Goal: Task Accomplishment & Management: Manage account settings

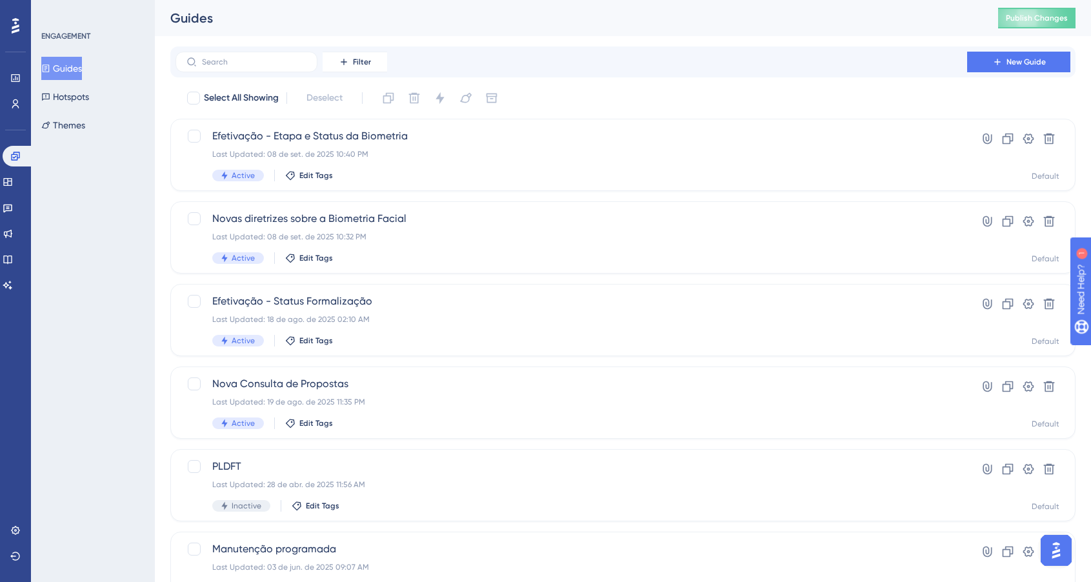
click at [841, 68] on div "Filter New Guide" at bounding box center [622, 62] width 895 height 21
click at [1034, 218] on button at bounding box center [1028, 221] width 21 height 21
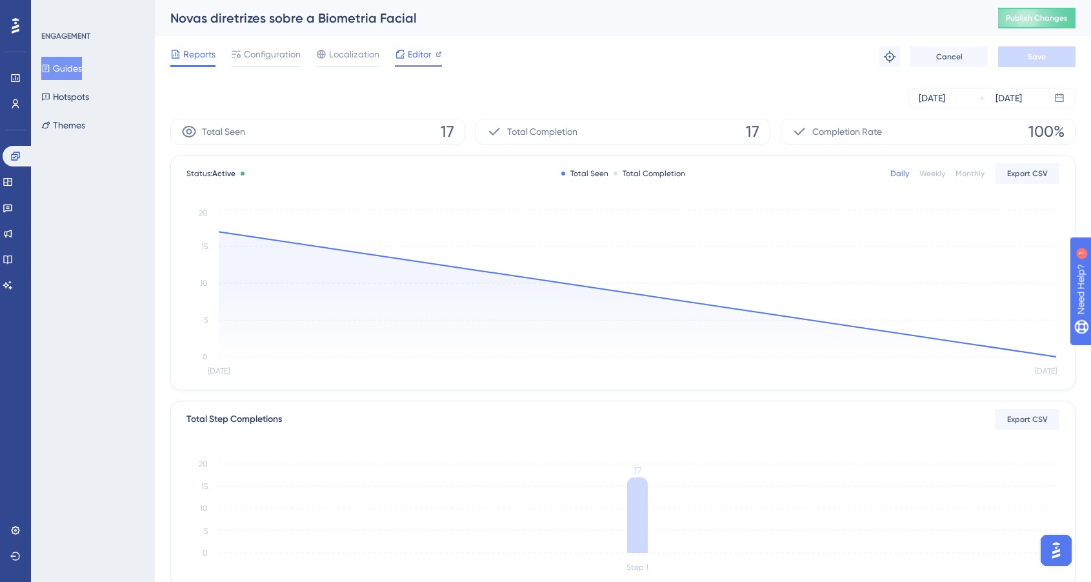
click at [420, 54] on span "Editor" at bounding box center [420, 53] width 24 height 15
click at [69, 74] on button "Guides" at bounding box center [61, 68] width 41 height 23
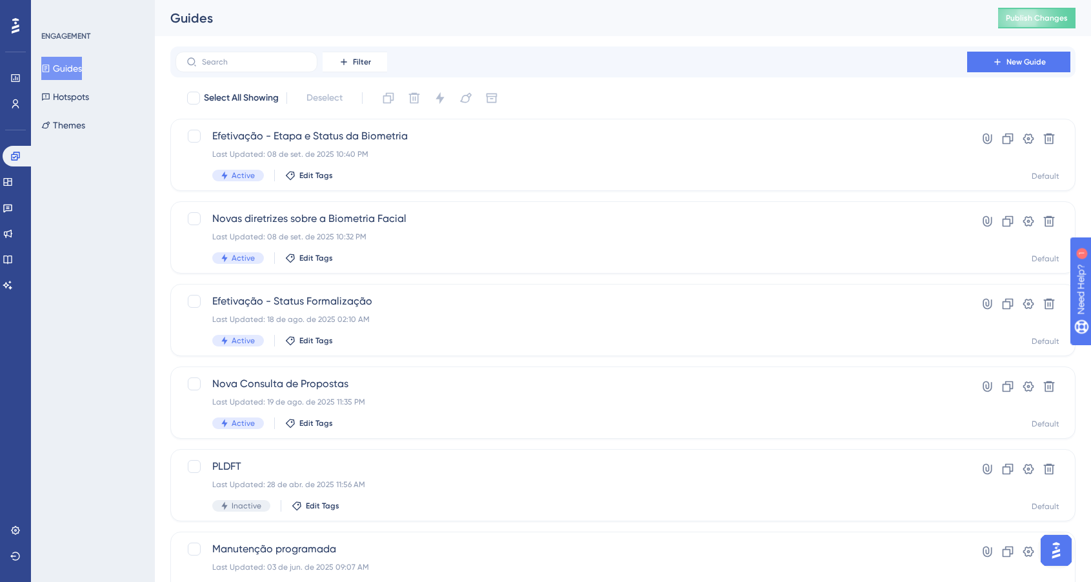
click at [70, 74] on button "Guides" at bounding box center [61, 68] width 41 height 23
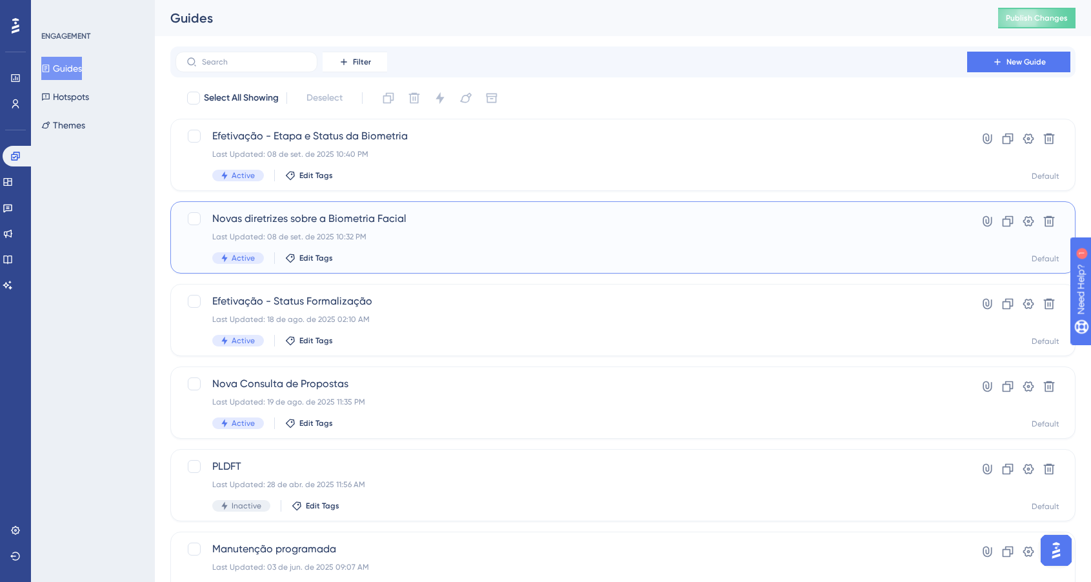
click at [544, 239] on div "Last Updated: 08 de set. de 2025 10:32 PM" at bounding box center [571, 237] width 718 height 10
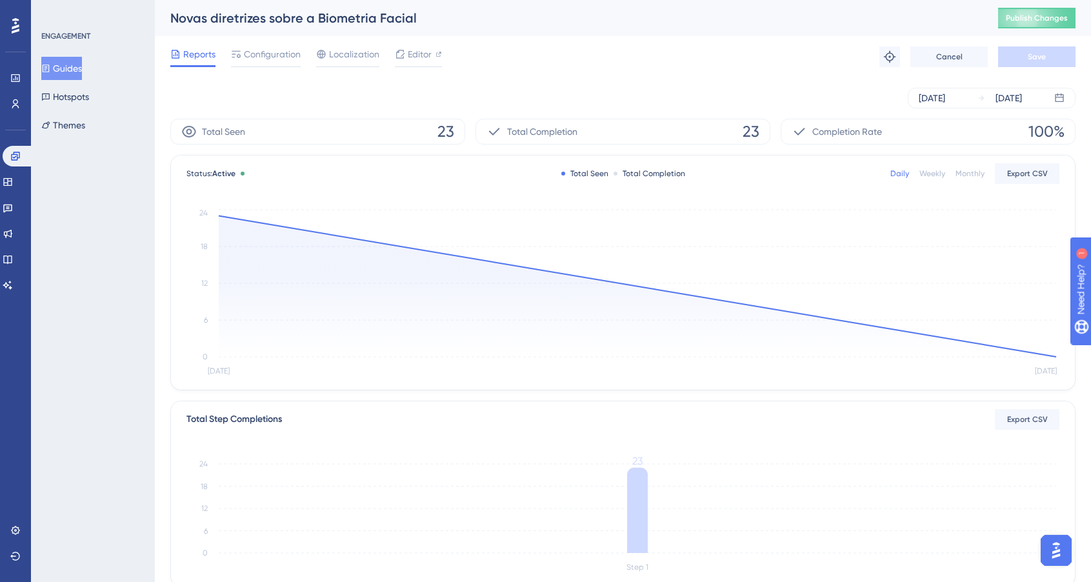
click at [77, 71] on button "Guides" at bounding box center [61, 68] width 41 height 23
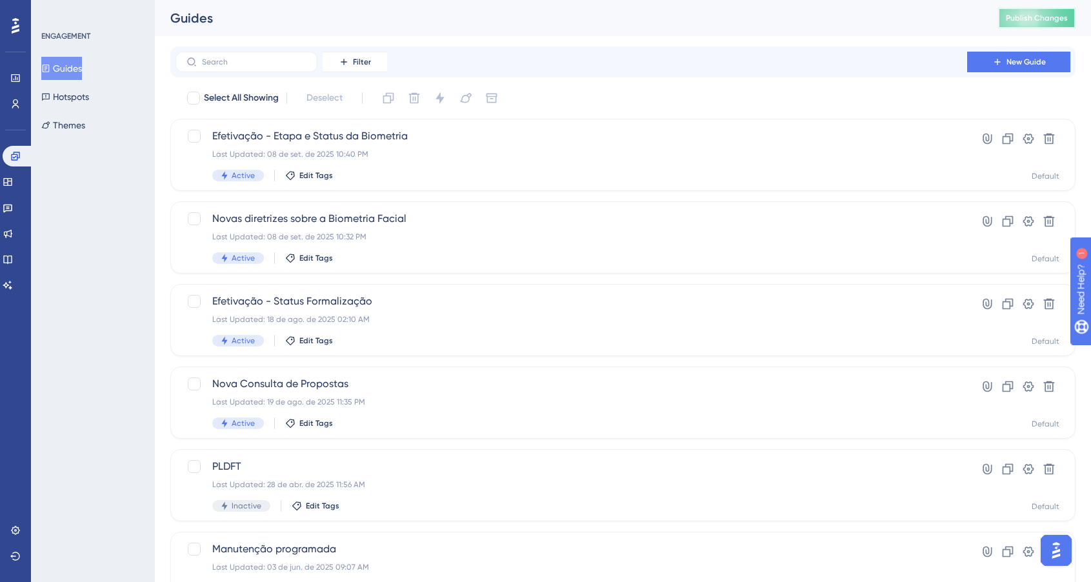
click at [1057, 17] on span "Publish Changes" at bounding box center [1036, 18] width 62 height 10
click at [738, 52] on div "Filter New Guide" at bounding box center [622, 62] width 895 height 21
click at [1006, 216] on icon at bounding box center [1007, 221] width 11 height 11
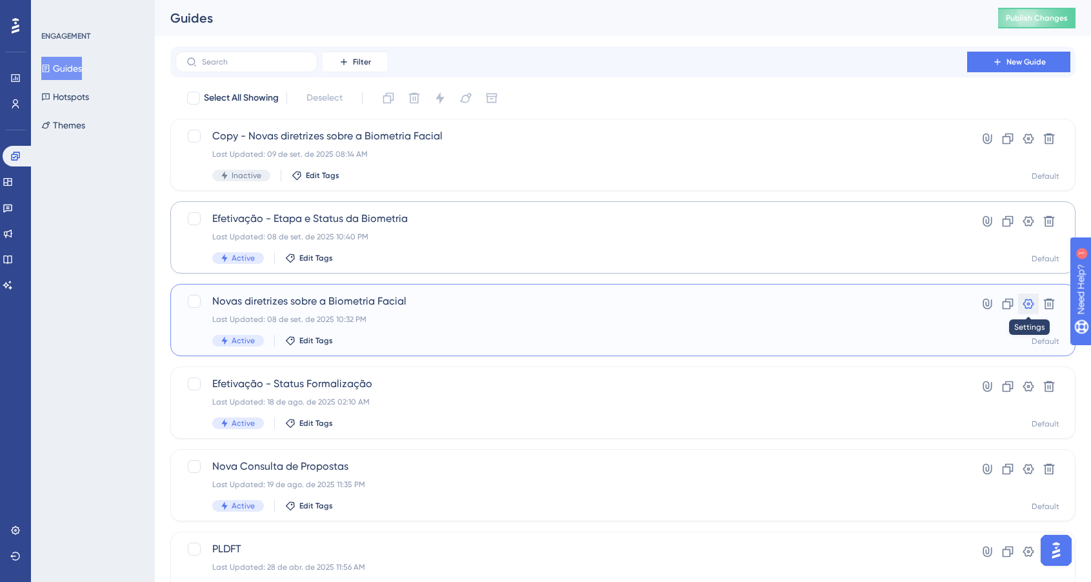
click at [1029, 306] on icon at bounding box center [1028, 303] width 13 height 13
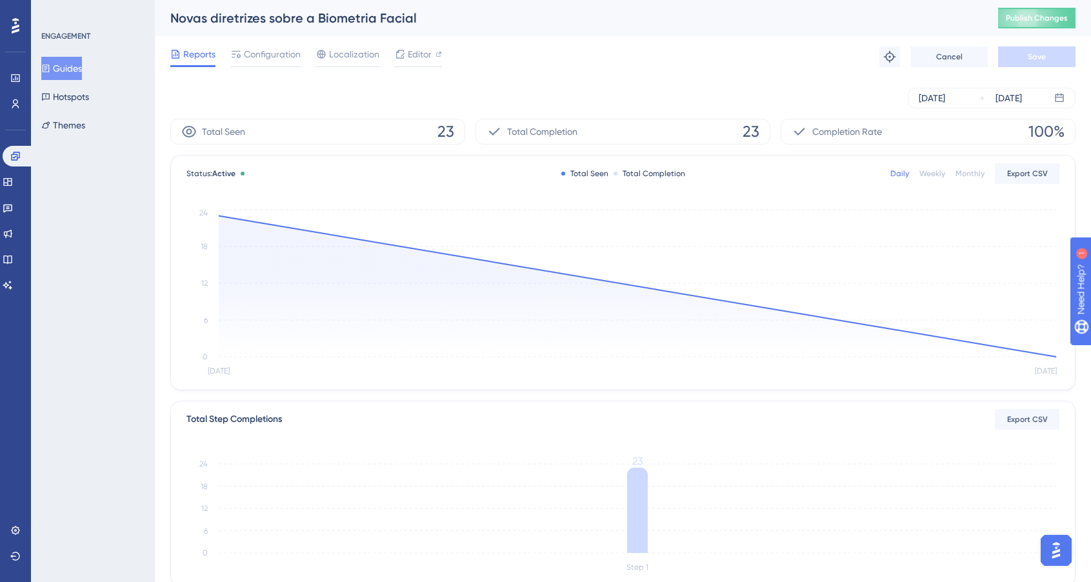
click at [520, 55] on div "Reports Configuration Localization Editor Troubleshoot Cancel Save" at bounding box center [622, 56] width 905 height 41
click at [631, 64] on div "Reports Configuration Localization Editor Troubleshoot Cancel Save" at bounding box center [622, 56] width 905 height 41
click at [282, 62] on div "Configuration" at bounding box center [266, 56] width 70 height 21
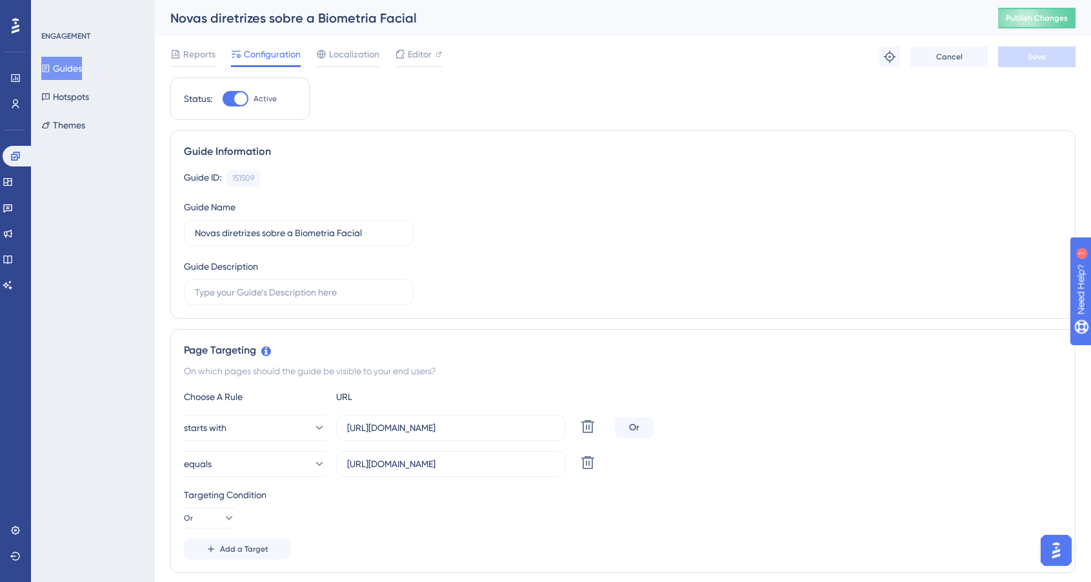
click at [415, 43] on div "Reports Configuration Localization Editor Troubleshoot Cancel Save" at bounding box center [622, 56] width 905 height 41
click at [418, 54] on span "Editor" at bounding box center [420, 53] width 24 height 15
click at [586, 469] on icon at bounding box center [587, 462] width 15 height 15
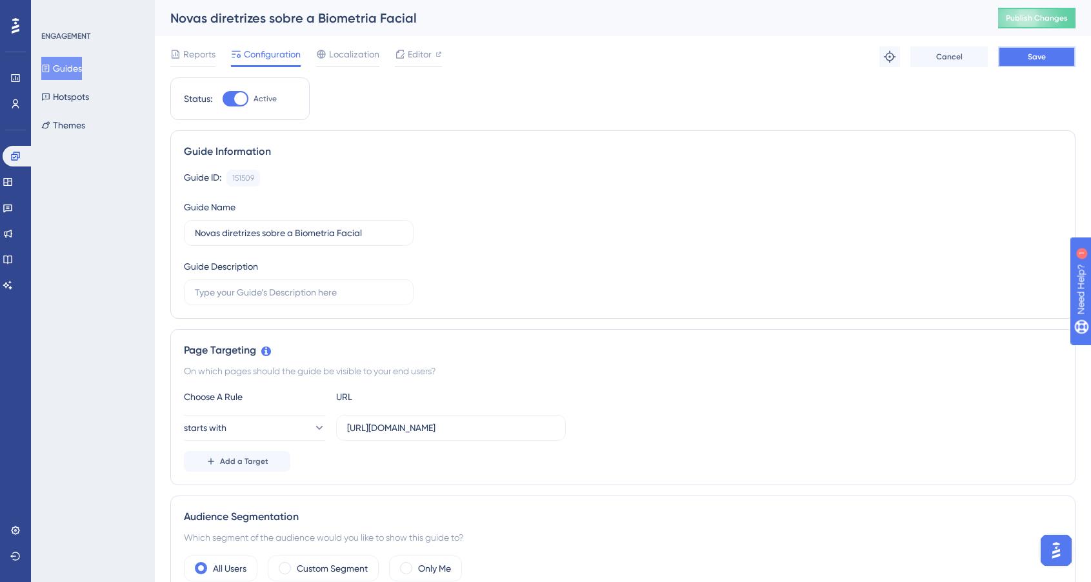
click at [1022, 50] on button "Save" at bounding box center [1036, 56] width 77 height 21
click at [548, 68] on div "Reports Configuration Localization Editor Troubleshoot Cancel Save" at bounding box center [622, 56] width 905 height 41
click at [66, 61] on button "Guides" at bounding box center [61, 68] width 41 height 23
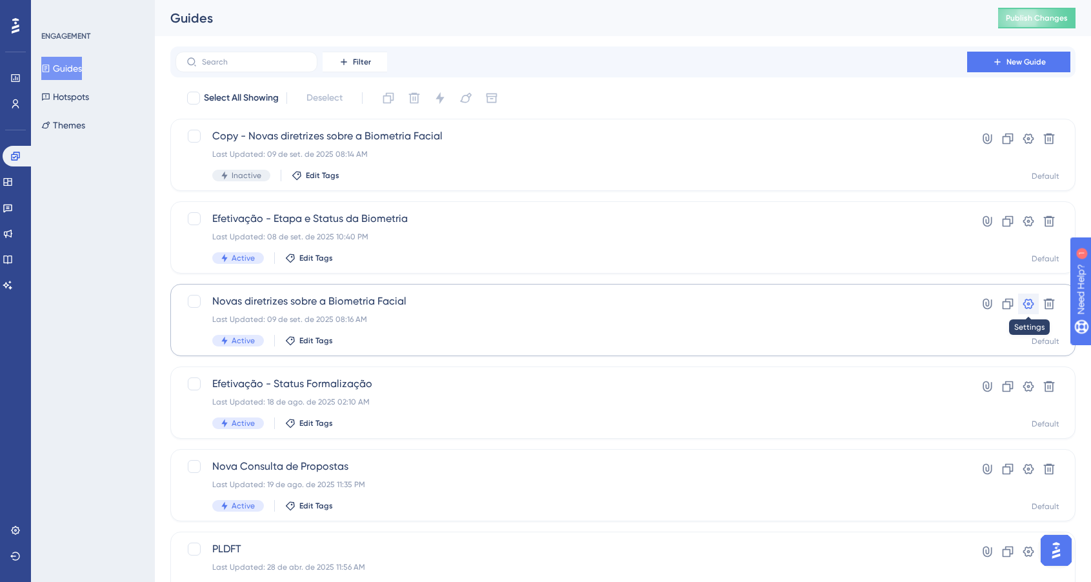
click at [1022, 307] on icon at bounding box center [1028, 303] width 13 height 13
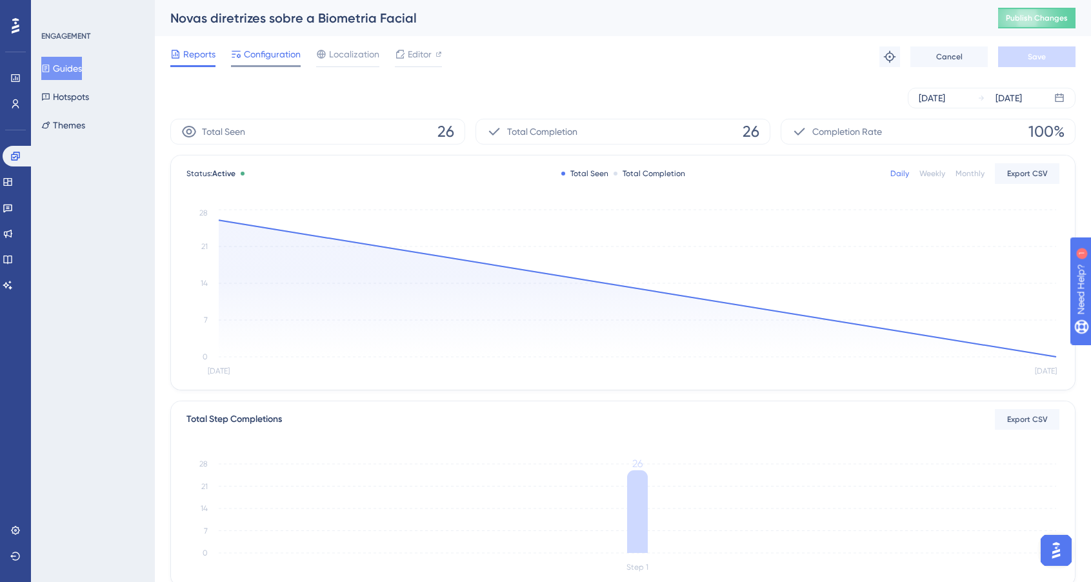
click at [299, 63] on div "Configuration" at bounding box center [266, 56] width 70 height 21
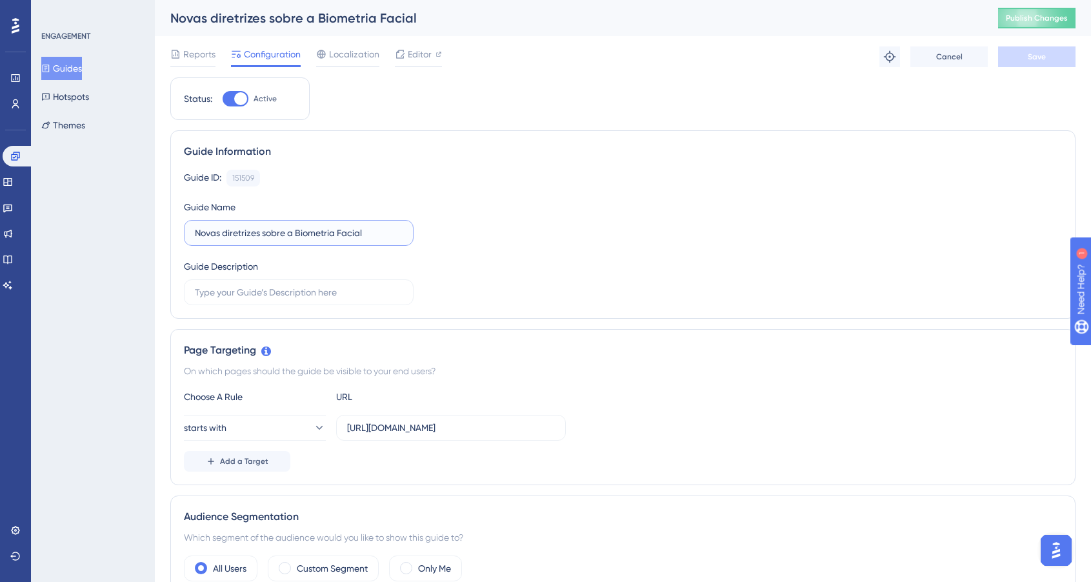
click at [376, 230] on input "Novas diretrizes sobre a Biometria Facial" at bounding box center [299, 233] width 208 height 14
type input "Novas diretrizes sobre a Biometria Facial - Edição Proposta"
click at [1042, 55] on span "Save" at bounding box center [1036, 57] width 18 height 10
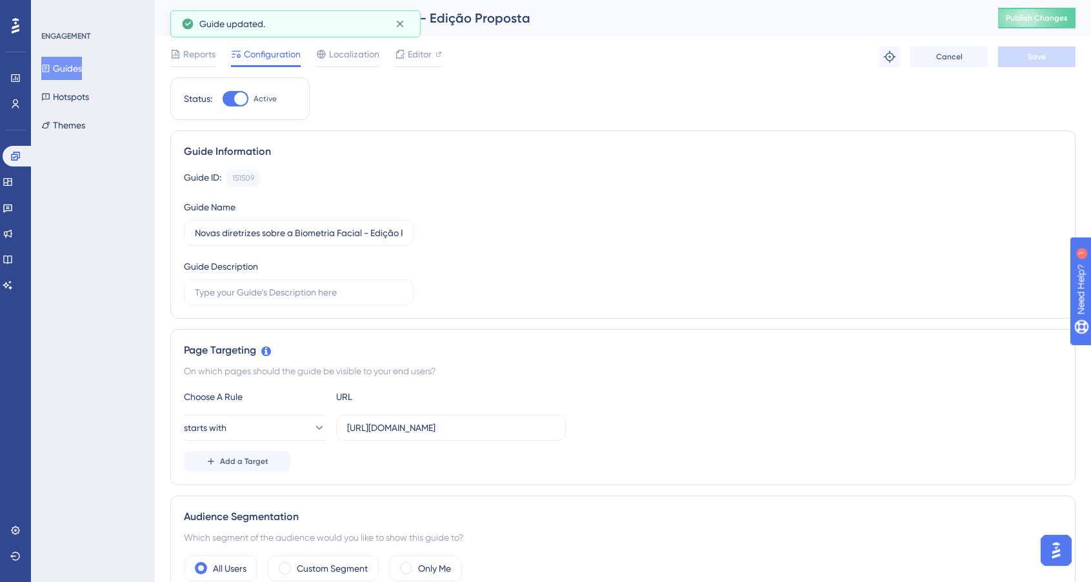
click at [82, 68] on button "Guides" at bounding box center [61, 68] width 41 height 23
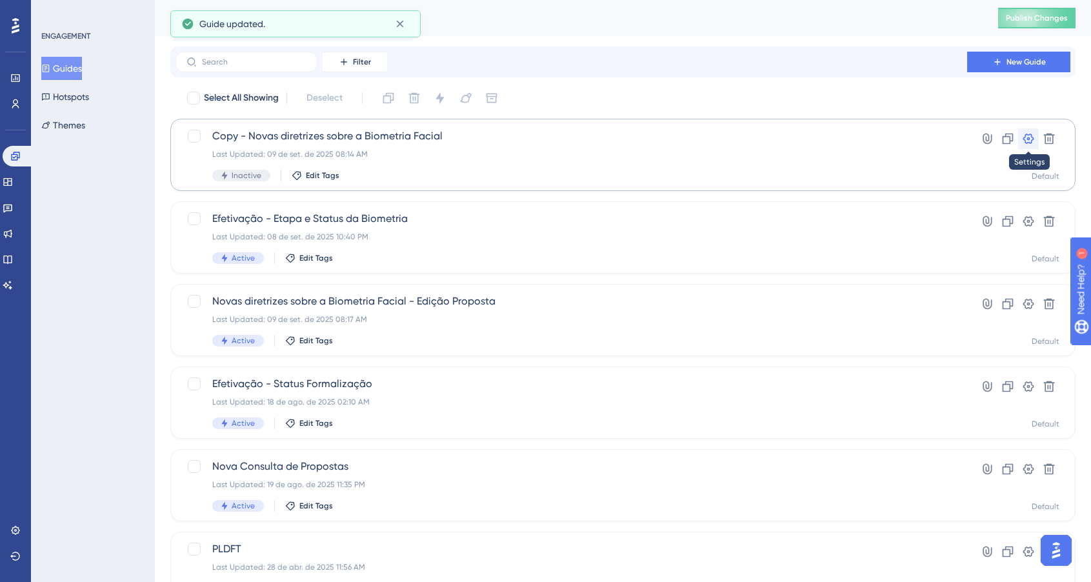
click at [1022, 143] on icon at bounding box center [1028, 138] width 13 height 13
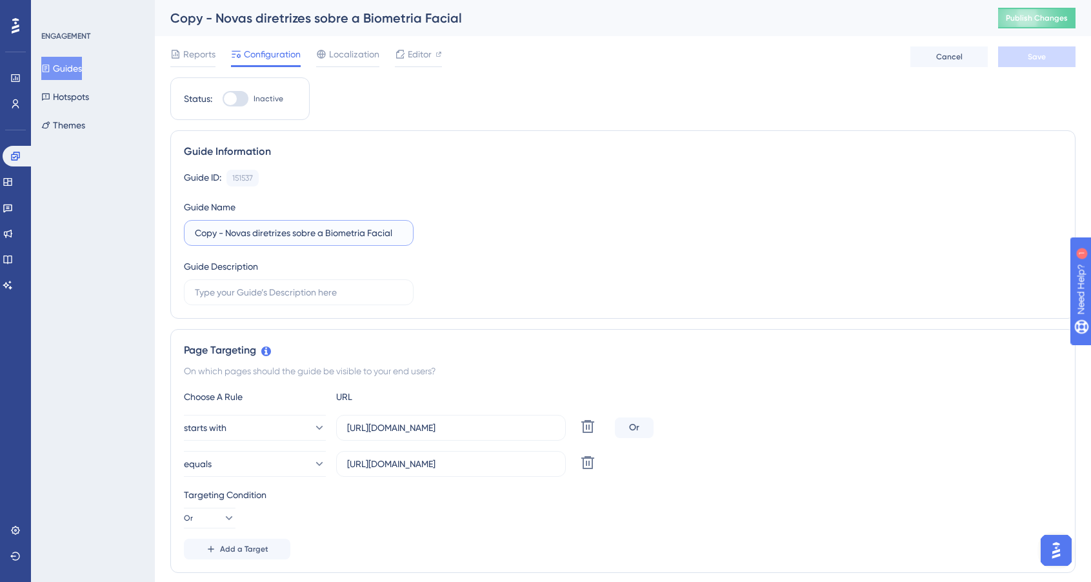
click at [206, 235] on input "Copy - Novas diretrizes sobre a Biometria Facial" at bounding box center [299, 233] width 208 height 14
type input "Novas diretrizes sobre a Biometria Facial - Efetivação Proposta"
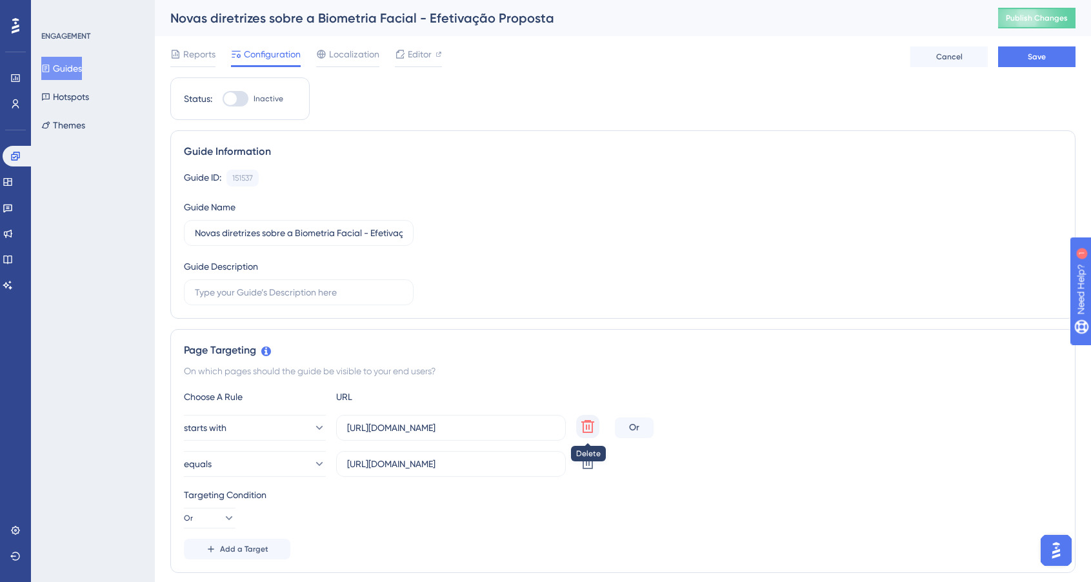
click at [595, 427] on icon at bounding box center [587, 426] width 15 height 15
type input "https://sistema.acertapromotora.com.br/efetivacao-proposta"
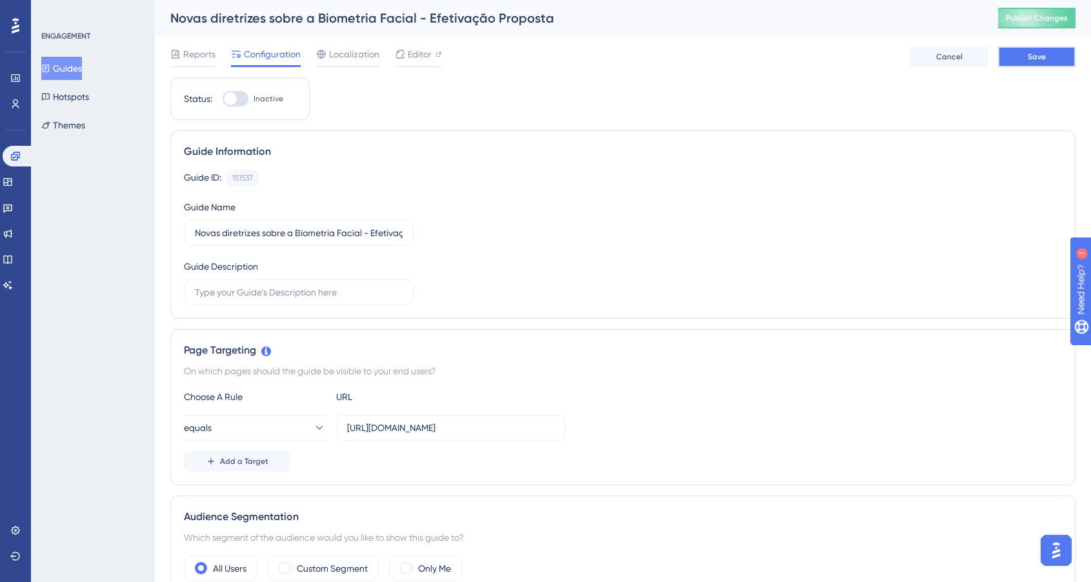
click at [1030, 60] on span "Save" at bounding box center [1036, 57] width 18 height 10
click at [77, 73] on button "Guides" at bounding box center [61, 68] width 41 height 23
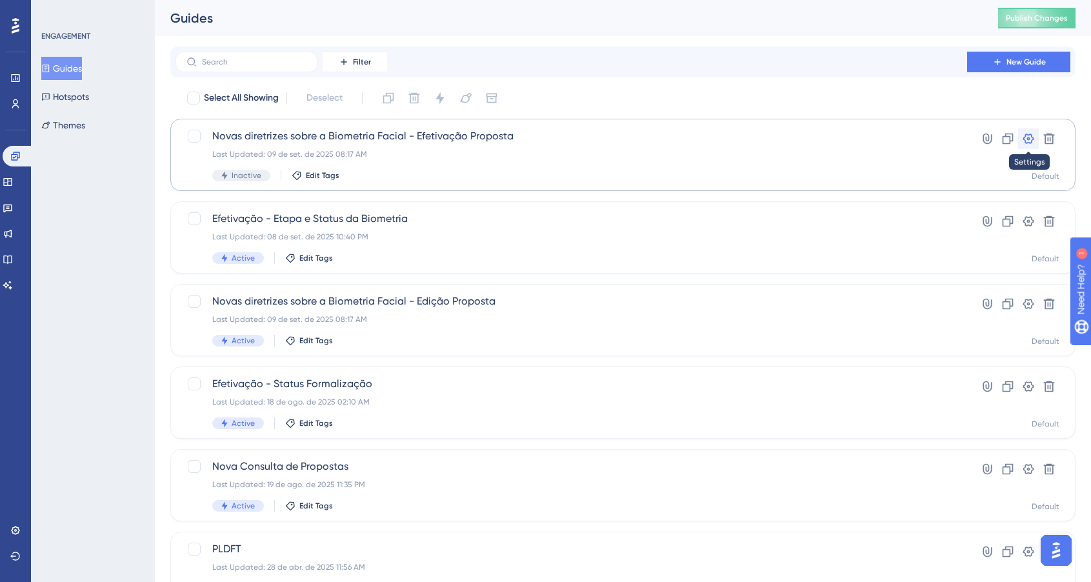
click at [1033, 142] on icon at bounding box center [1028, 138] width 13 height 13
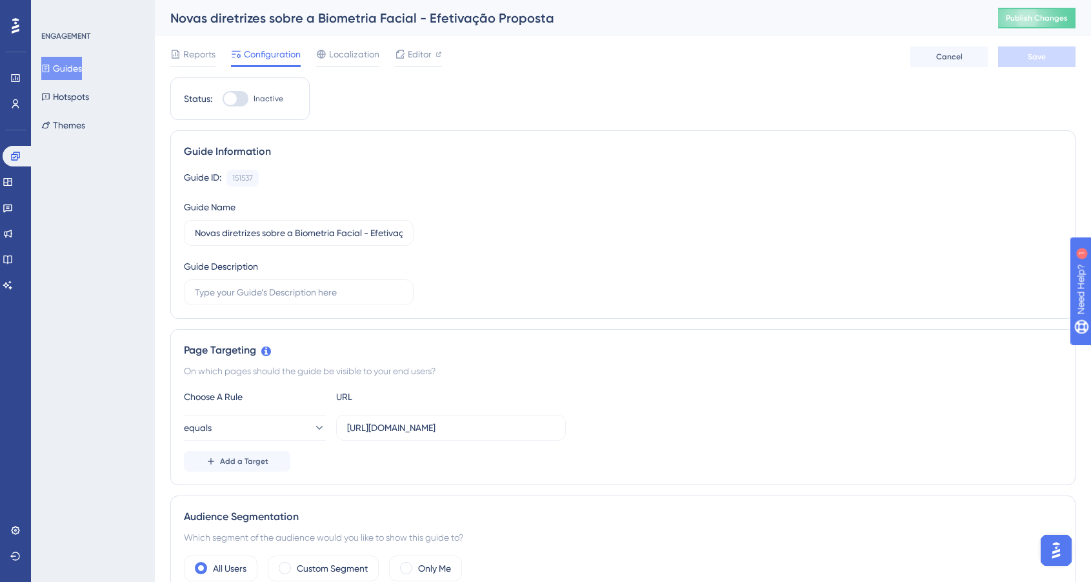
click at [235, 92] on div at bounding box center [235, 98] width 26 height 15
click at [222, 99] on input "Inactive" at bounding box center [222, 99] width 1 height 1
checkbox input "true"
click at [1038, 61] on span "Save" at bounding box center [1036, 57] width 18 height 10
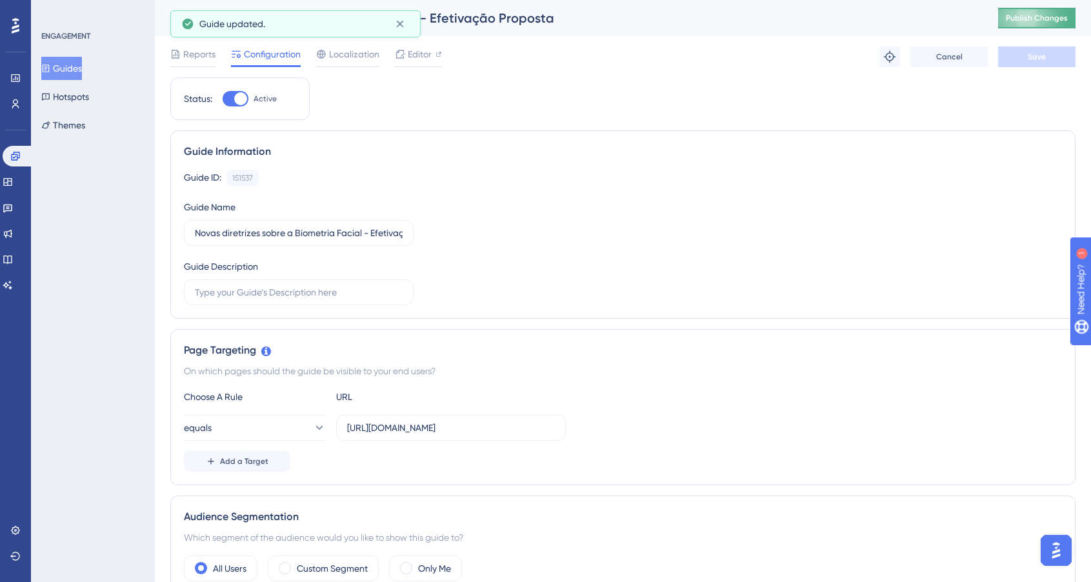
click at [1045, 20] on button "Publish Changes" at bounding box center [1036, 18] width 77 height 21
click at [72, 68] on button "Guides" at bounding box center [61, 68] width 41 height 23
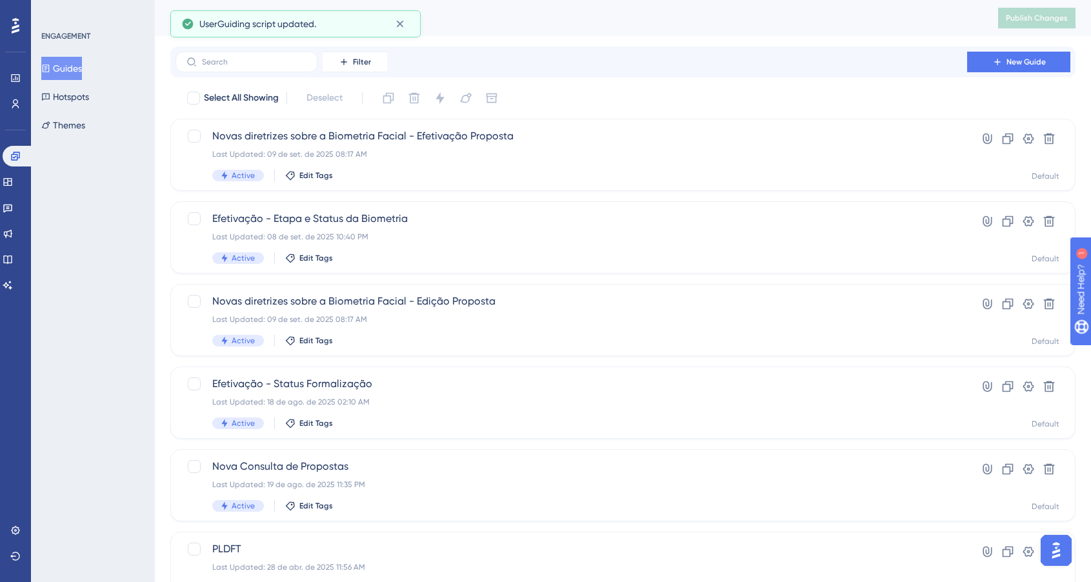
click at [72, 68] on button "Guides" at bounding box center [61, 68] width 41 height 23
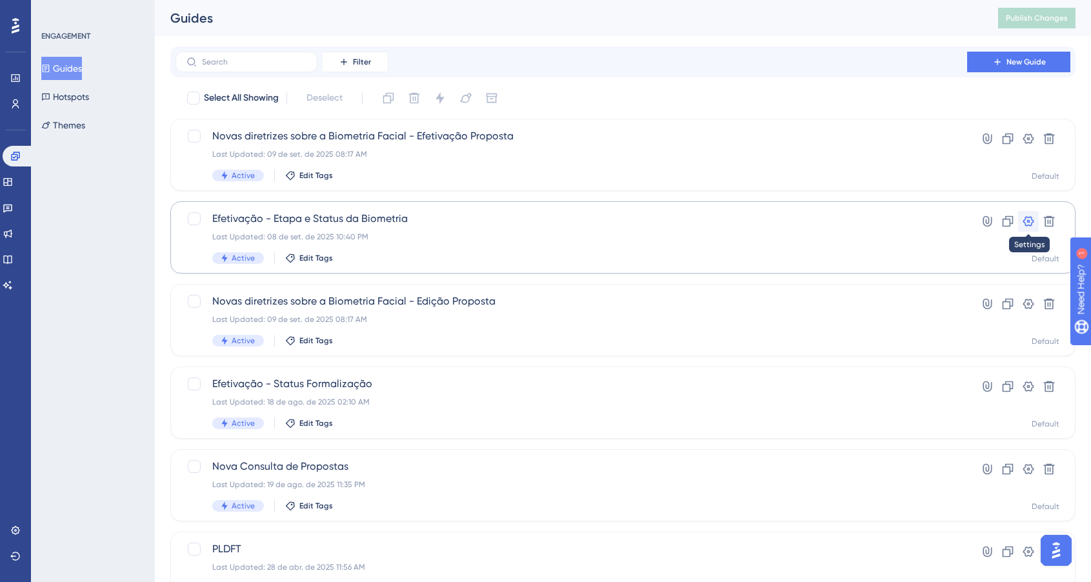
click at [1025, 223] on icon at bounding box center [1028, 221] width 13 height 13
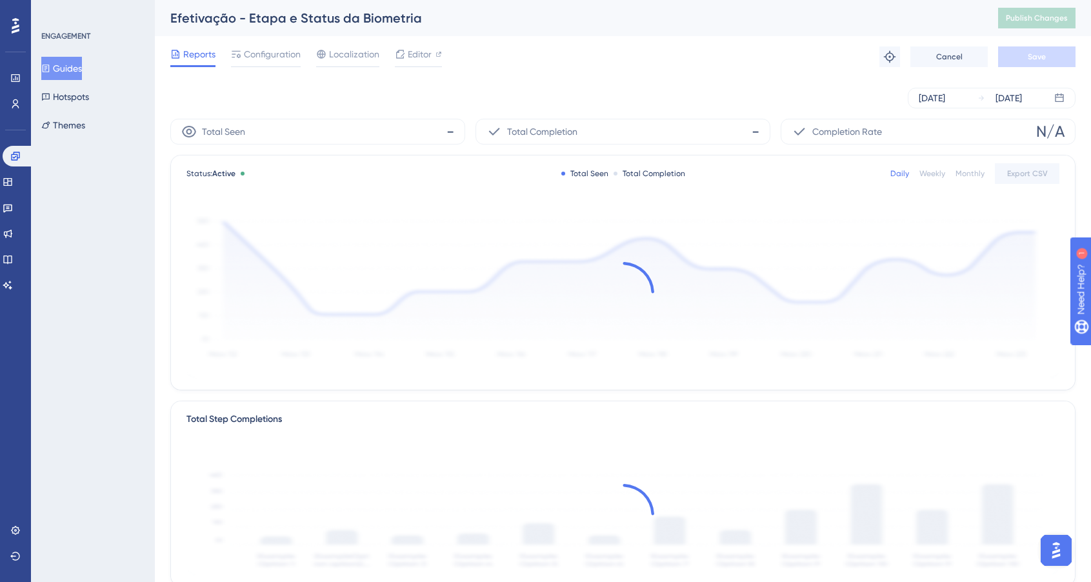
click at [496, 77] on div "Sep 08 2025 Sep 09 2025" at bounding box center [622, 97] width 905 height 41
click at [421, 57] on span "Editor" at bounding box center [420, 53] width 24 height 15
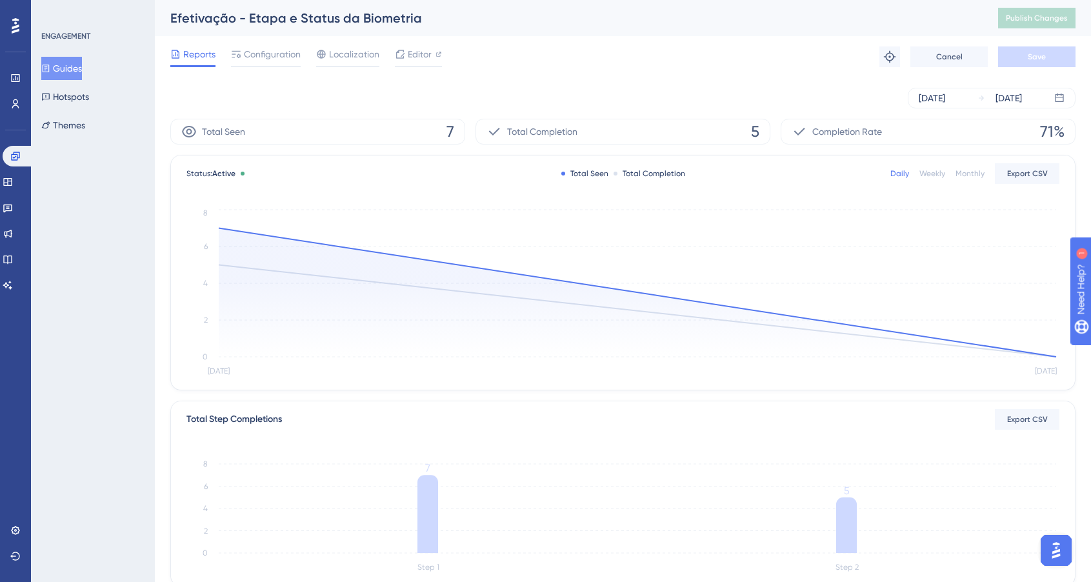
click at [823, 61] on div "Reports Configuration Localization Editor Troubleshoot Cancel Save" at bounding box center [622, 56] width 905 height 41
click at [82, 74] on button "Guides" at bounding box center [61, 68] width 41 height 23
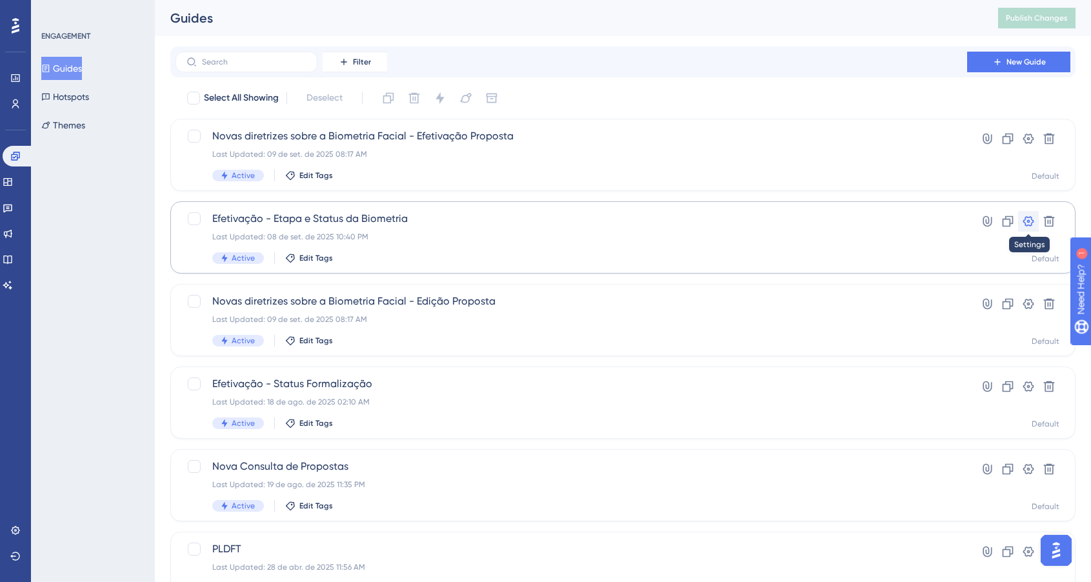
click at [1030, 219] on icon at bounding box center [1028, 221] width 13 height 13
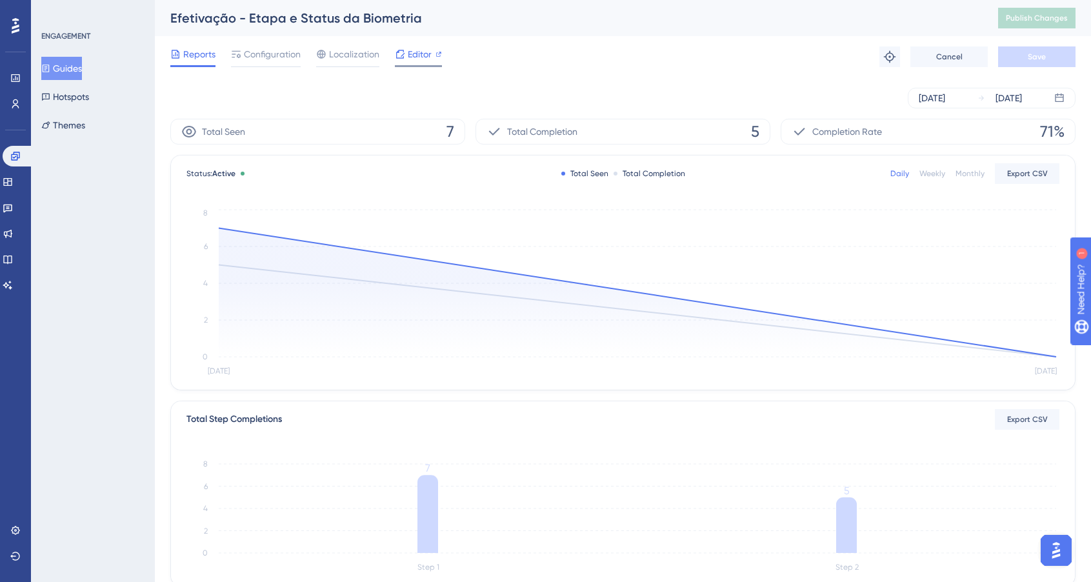
click at [416, 55] on span "Editor" at bounding box center [420, 53] width 24 height 15
click at [67, 66] on button "Guides" at bounding box center [61, 68] width 41 height 23
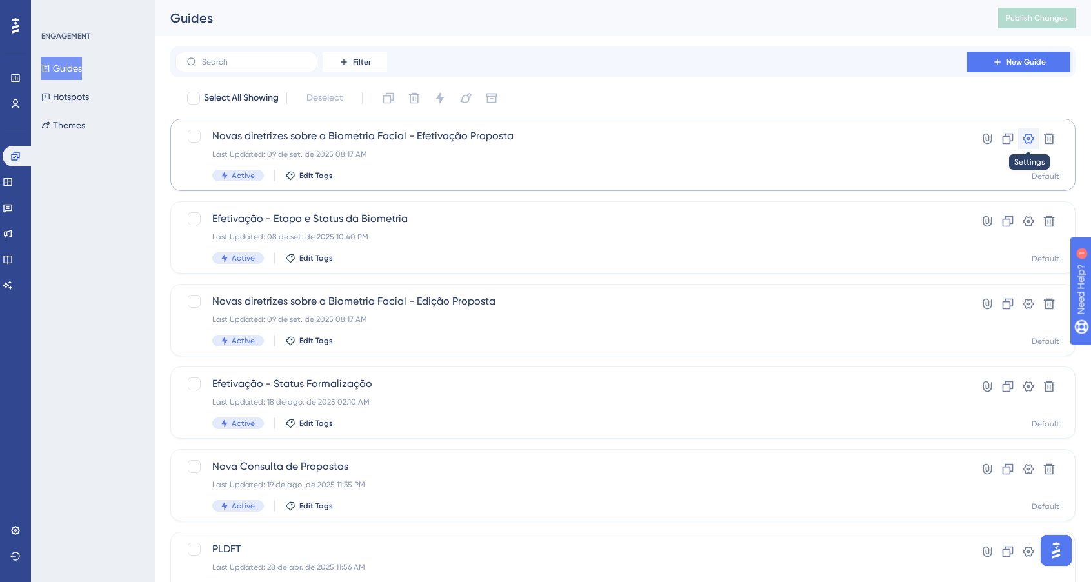
click at [1030, 136] on icon at bounding box center [1028, 138] width 13 height 13
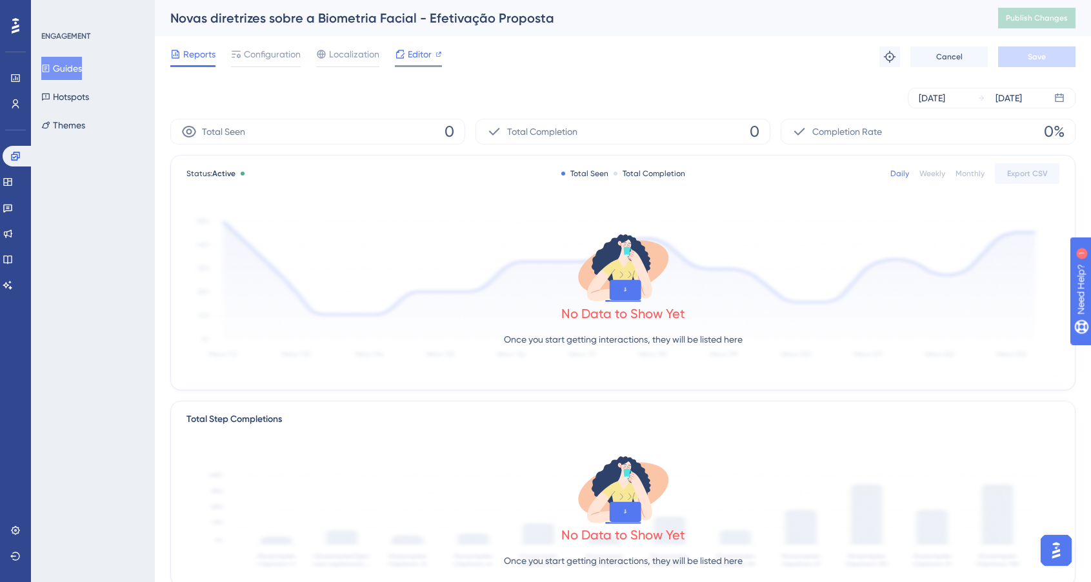
click at [428, 60] on span "Editor" at bounding box center [420, 53] width 24 height 15
click at [69, 61] on button "Guides" at bounding box center [61, 68] width 41 height 23
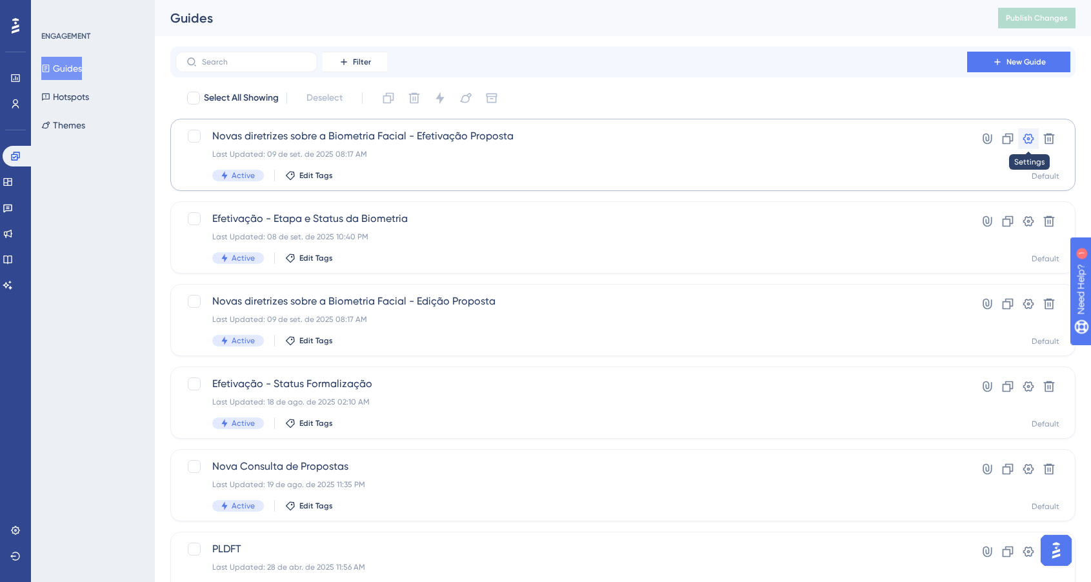
click at [1032, 144] on icon at bounding box center [1028, 138] width 13 height 13
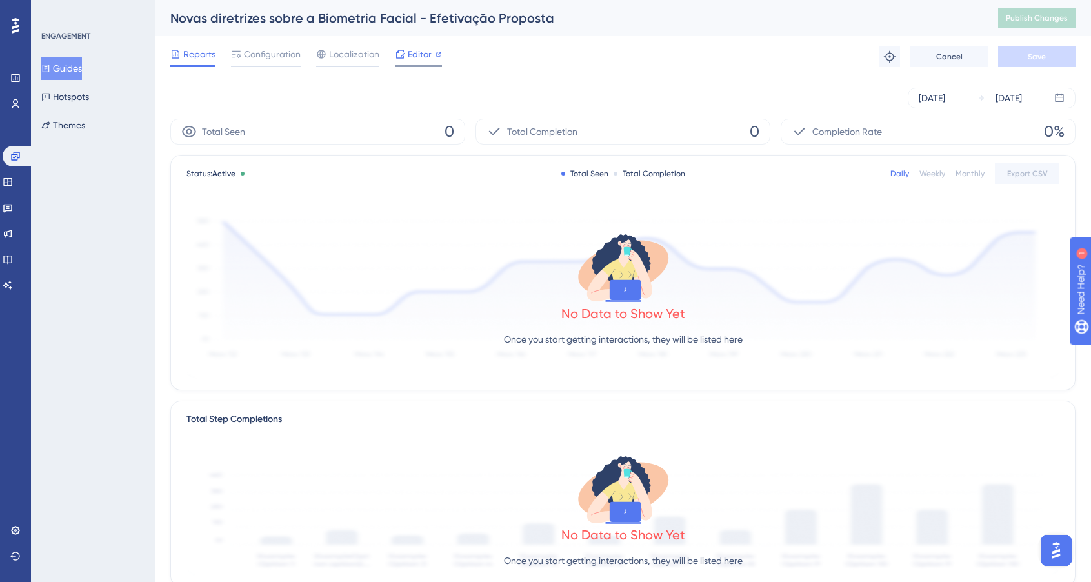
click at [413, 55] on span "Editor" at bounding box center [420, 53] width 24 height 15
click at [82, 70] on button "Guides" at bounding box center [61, 68] width 41 height 23
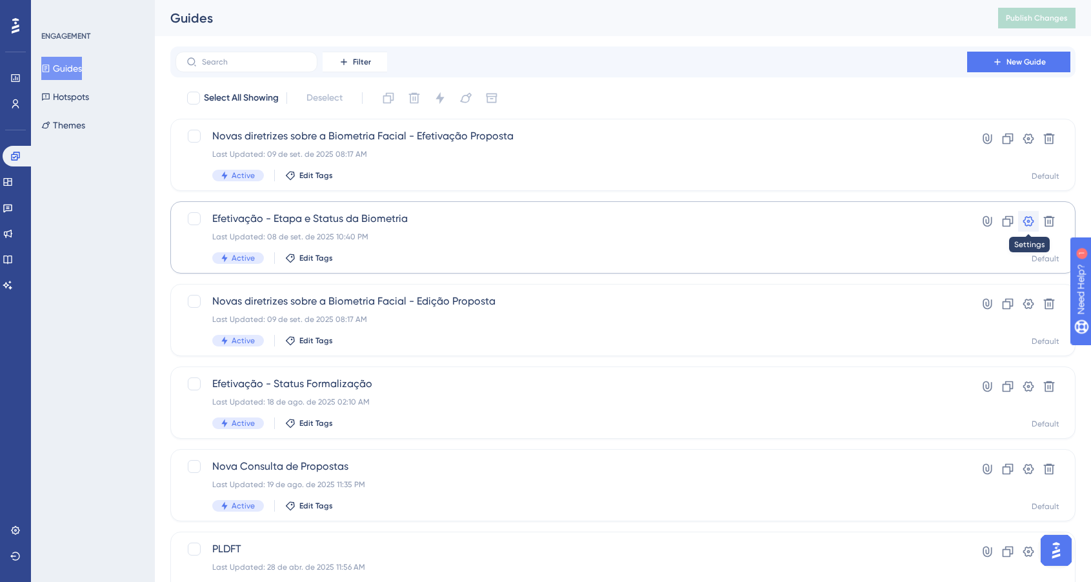
click at [1029, 223] on icon at bounding box center [1028, 221] width 13 height 13
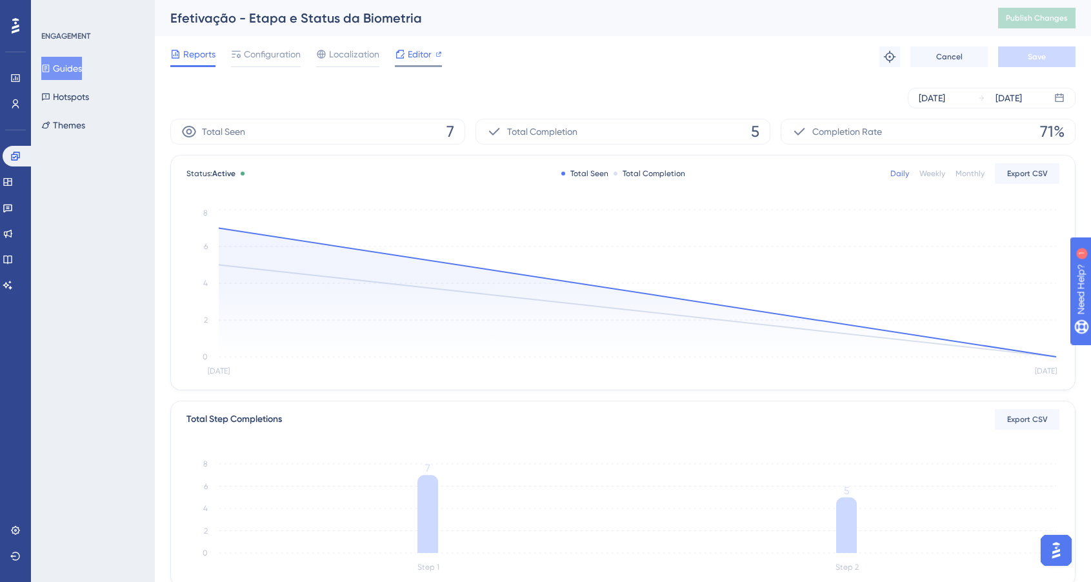
click at [412, 57] on span "Editor" at bounding box center [420, 53] width 24 height 15
click at [73, 66] on button "Guides" at bounding box center [61, 68] width 41 height 23
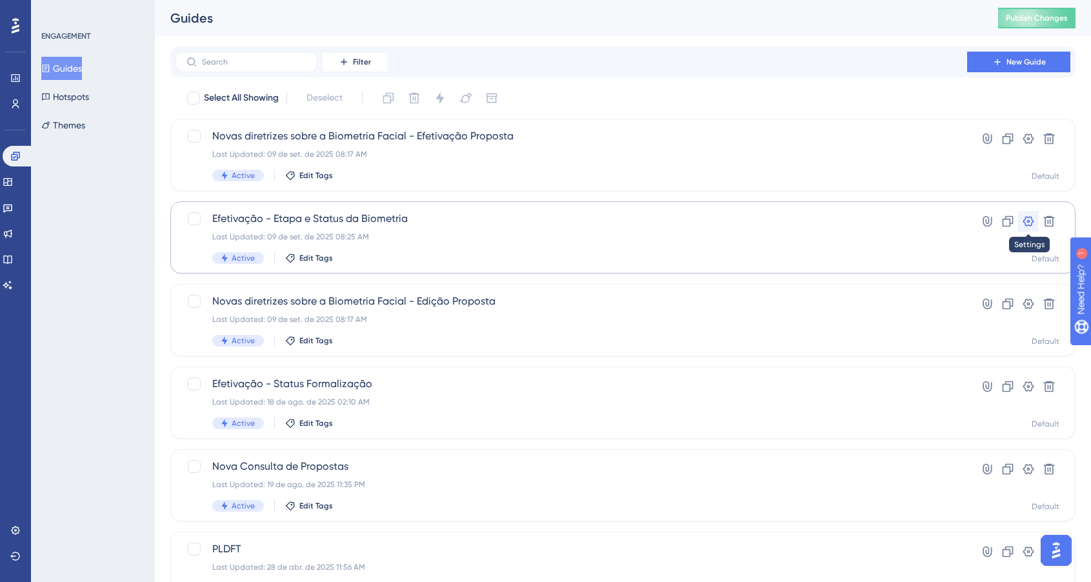
click at [1035, 218] on button at bounding box center [1028, 221] width 21 height 21
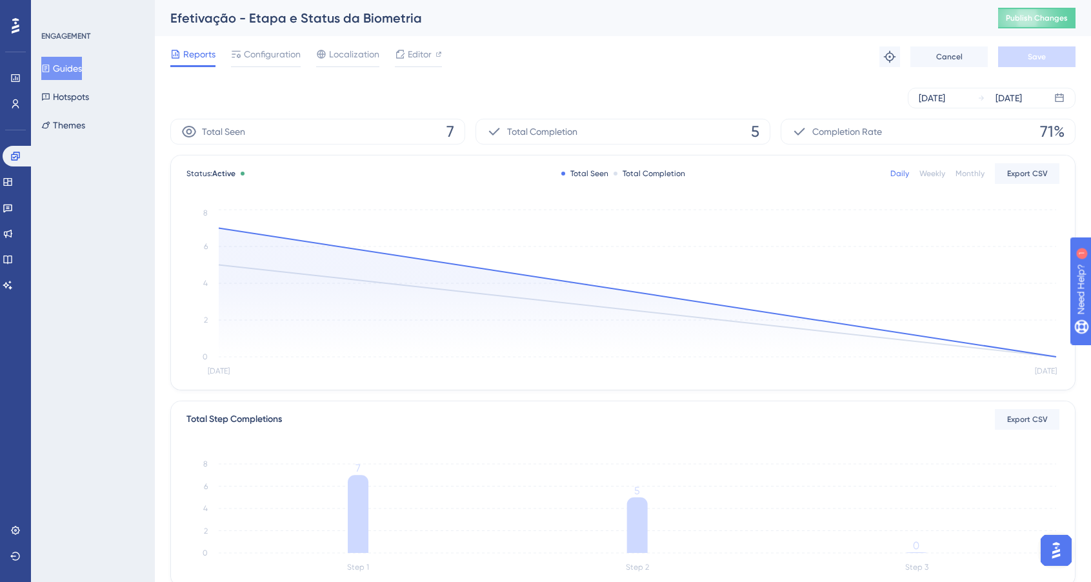
drag, startPoint x: 341, startPoint y: 57, endPoint x: 386, endPoint y: 57, distance: 45.1
click at [341, 57] on span "Localization" at bounding box center [354, 53] width 50 height 15
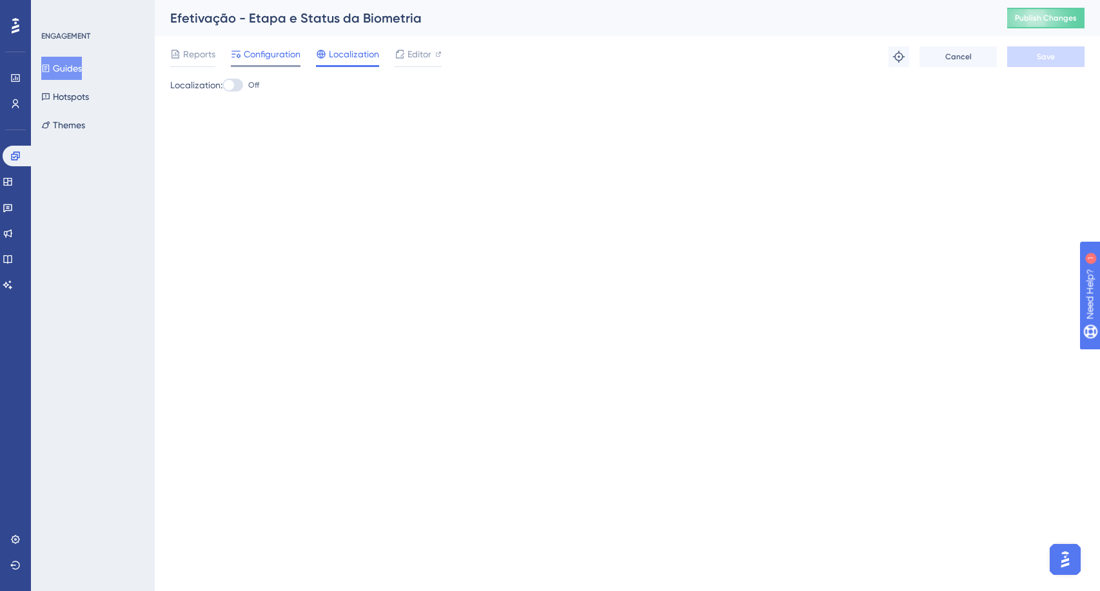
click at [261, 56] on span "Configuration" at bounding box center [272, 53] width 57 height 15
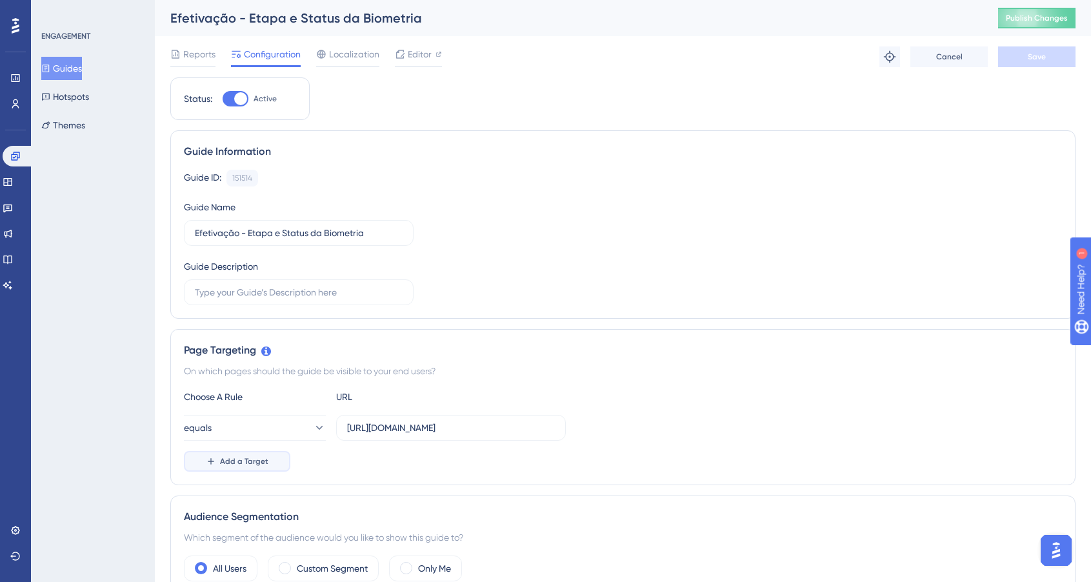
click at [268, 465] on button "Add a Target" at bounding box center [237, 461] width 106 height 21
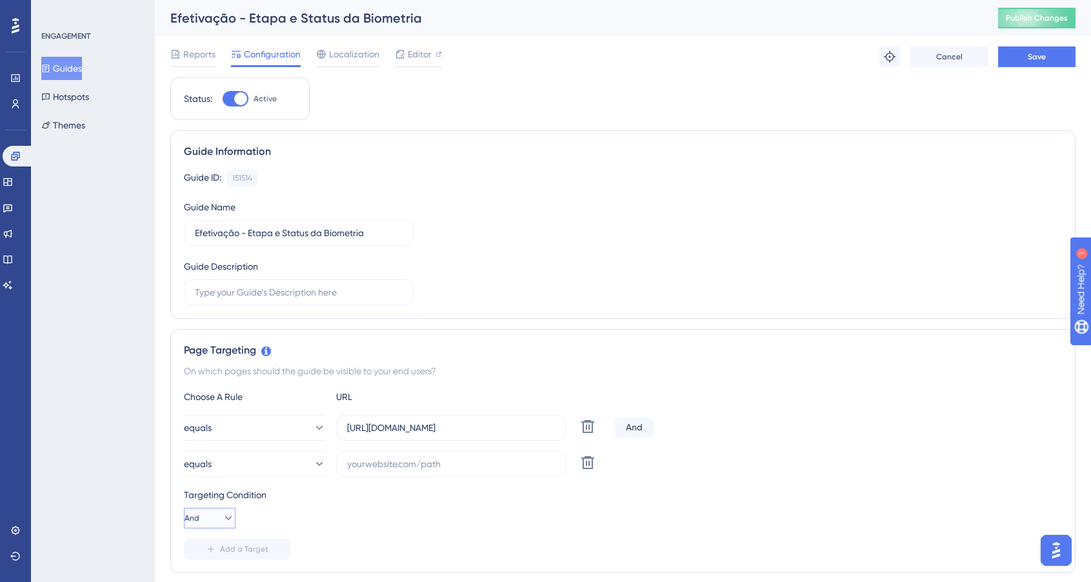
click at [213, 517] on button "And" at bounding box center [210, 518] width 52 height 21
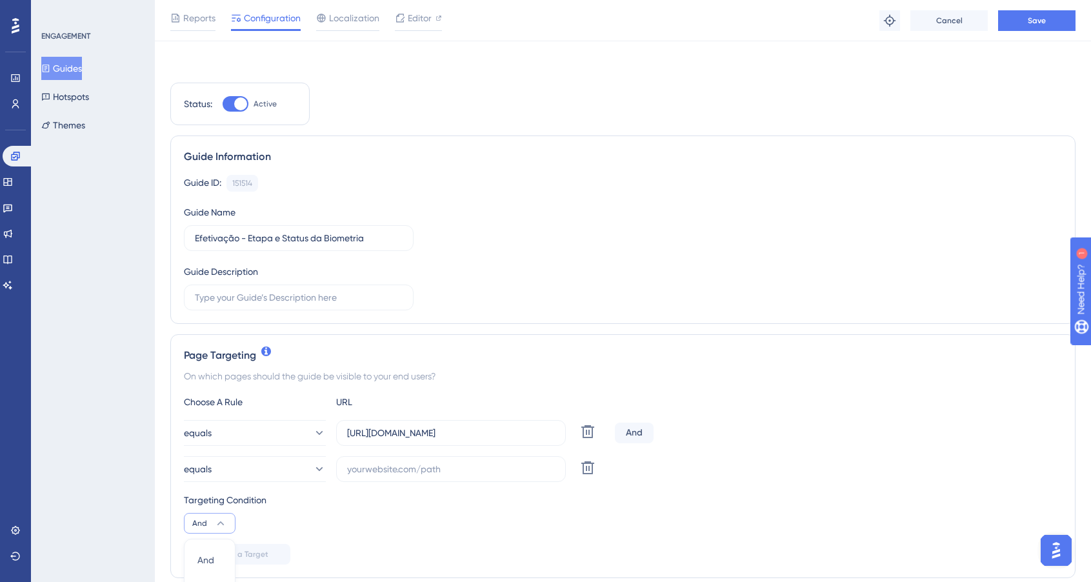
scroll to position [277, 0]
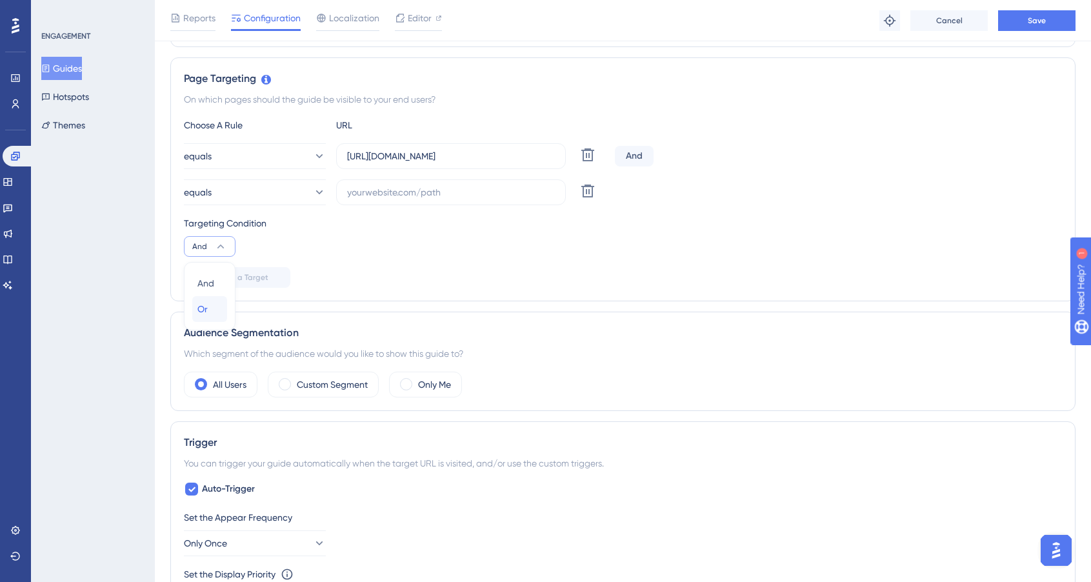
click at [208, 302] on div "Or Or" at bounding box center [209, 309] width 25 height 26
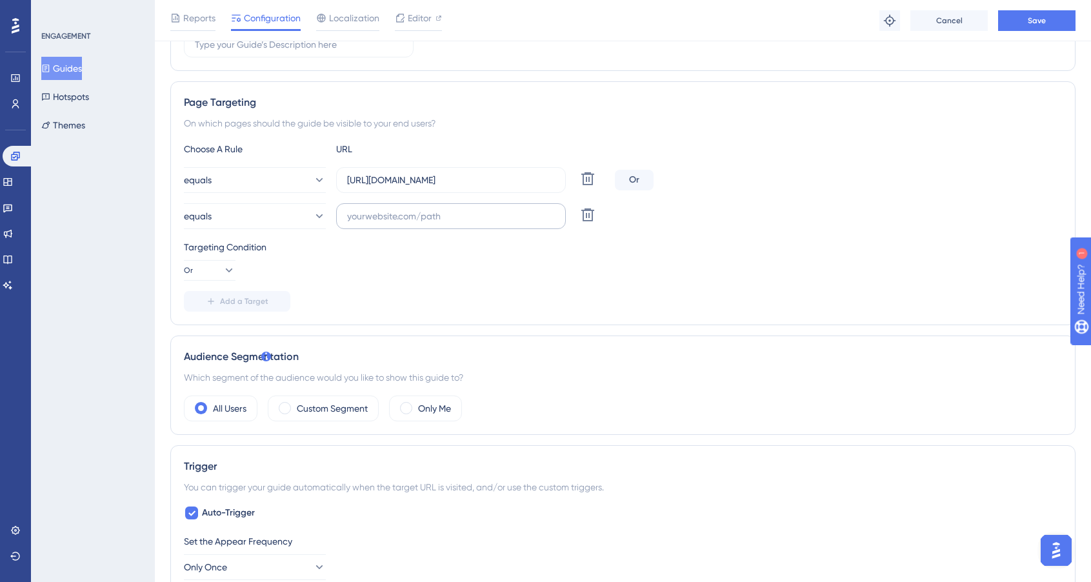
scroll to position [224, 0]
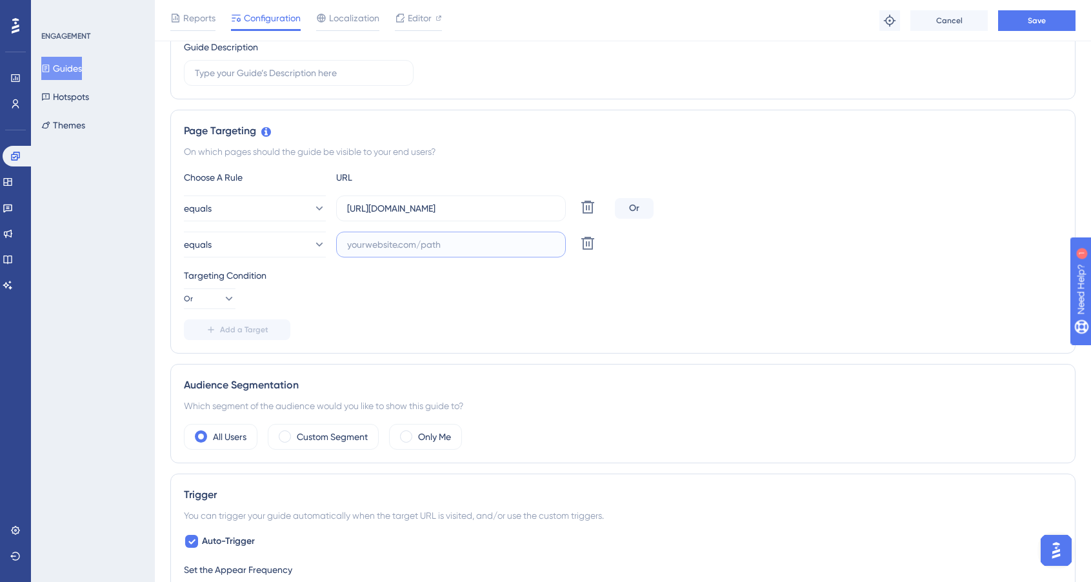
click at [468, 239] on input "text" at bounding box center [451, 244] width 208 height 14
paste input "https://acerta-sistema-dev.web.app/efetivacao-proposta"
type input "https://acerta-sistema-dev.web.app/efetivacao-proposta"
click at [506, 281] on div "Targeting Condition" at bounding box center [623, 275] width 878 height 15
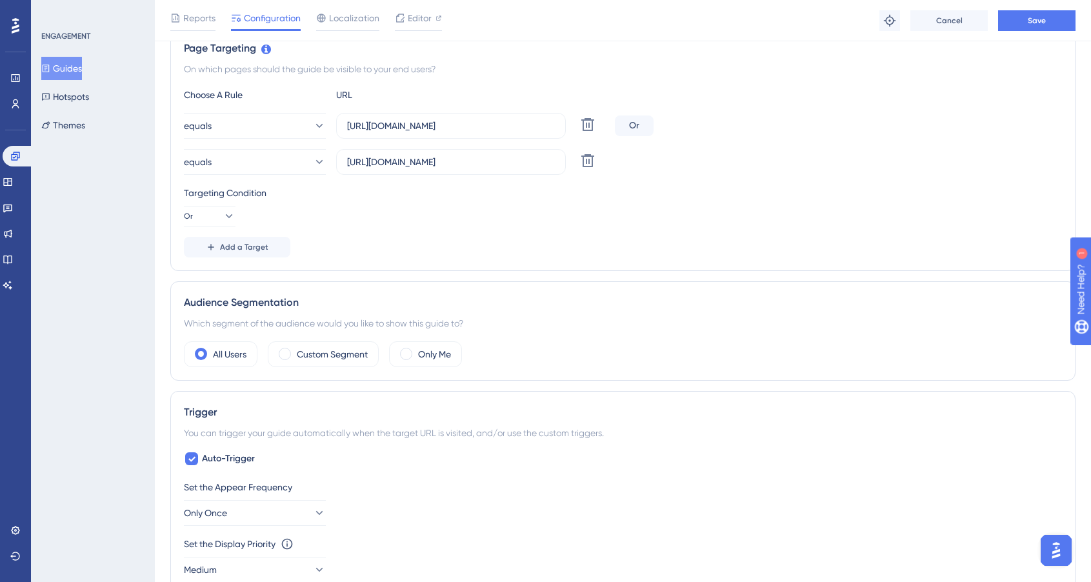
scroll to position [0, 0]
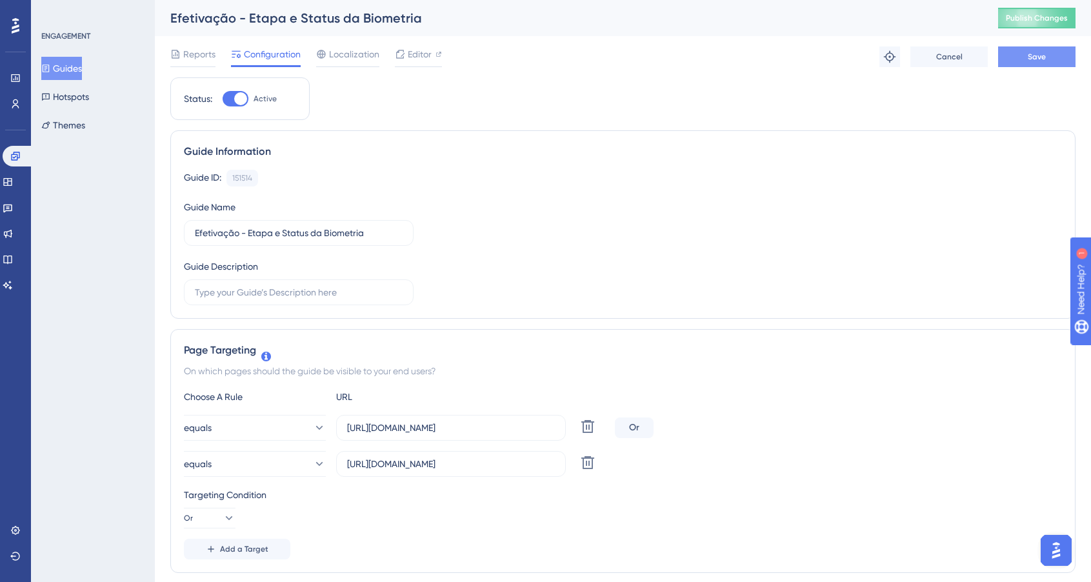
click at [1005, 54] on button "Save" at bounding box center [1036, 56] width 77 height 21
click at [438, 54] on icon at bounding box center [438, 54] width 5 height 5
click at [588, 461] on icon at bounding box center [587, 462] width 15 height 15
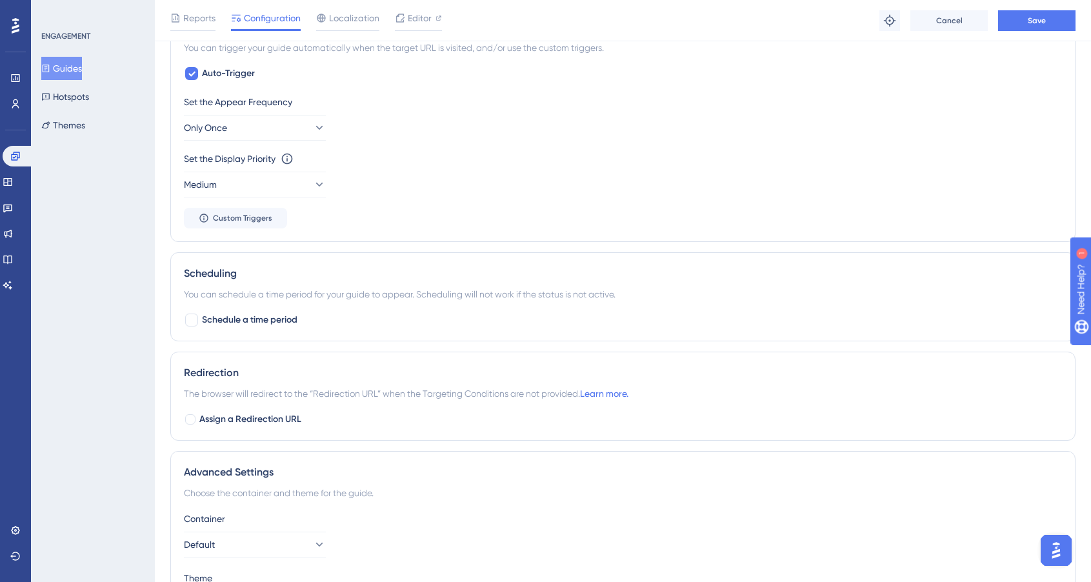
scroll to position [602, 0]
click at [1015, 28] on button "Save" at bounding box center [1036, 20] width 77 height 21
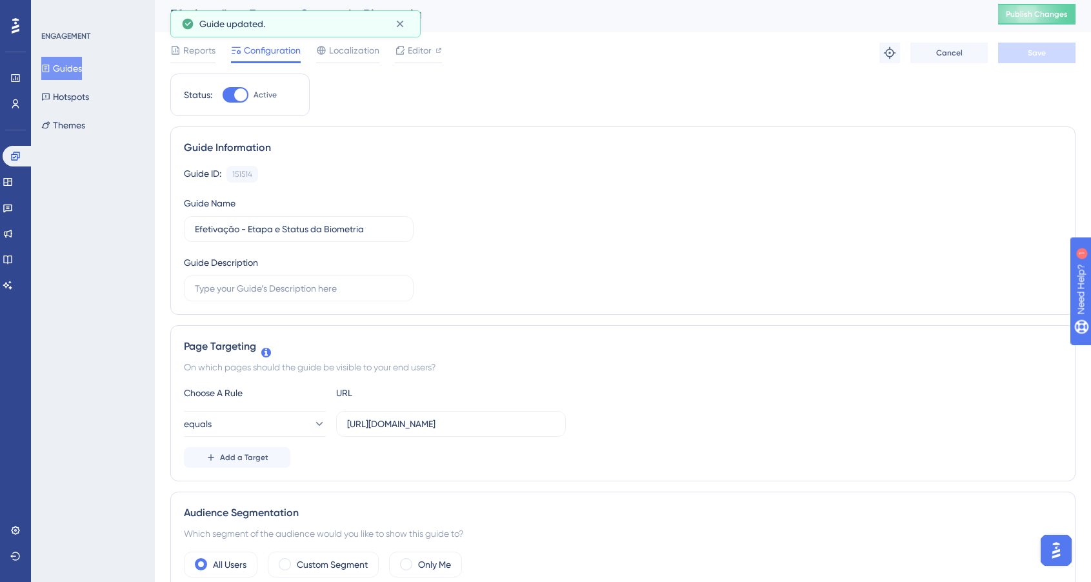
scroll to position [0, 0]
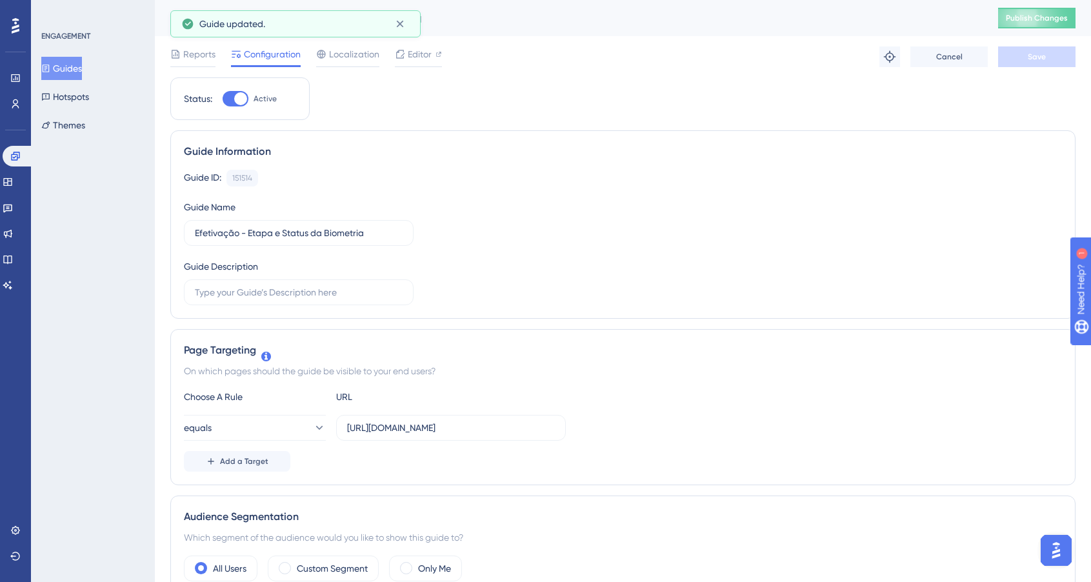
click at [79, 64] on button "Guides" at bounding box center [61, 68] width 41 height 23
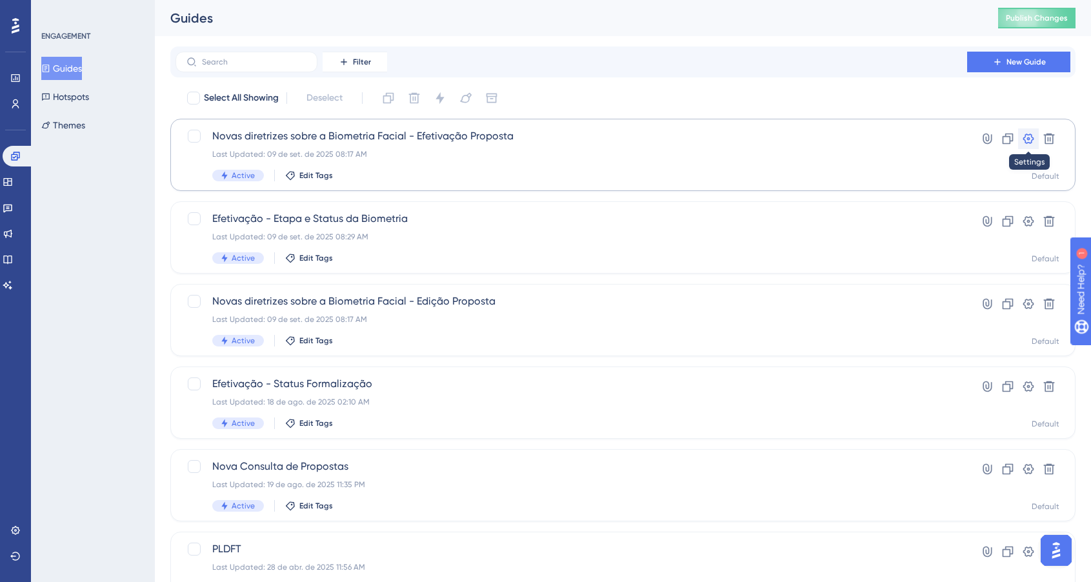
click at [1027, 143] on icon at bounding box center [1028, 138] width 11 height 10
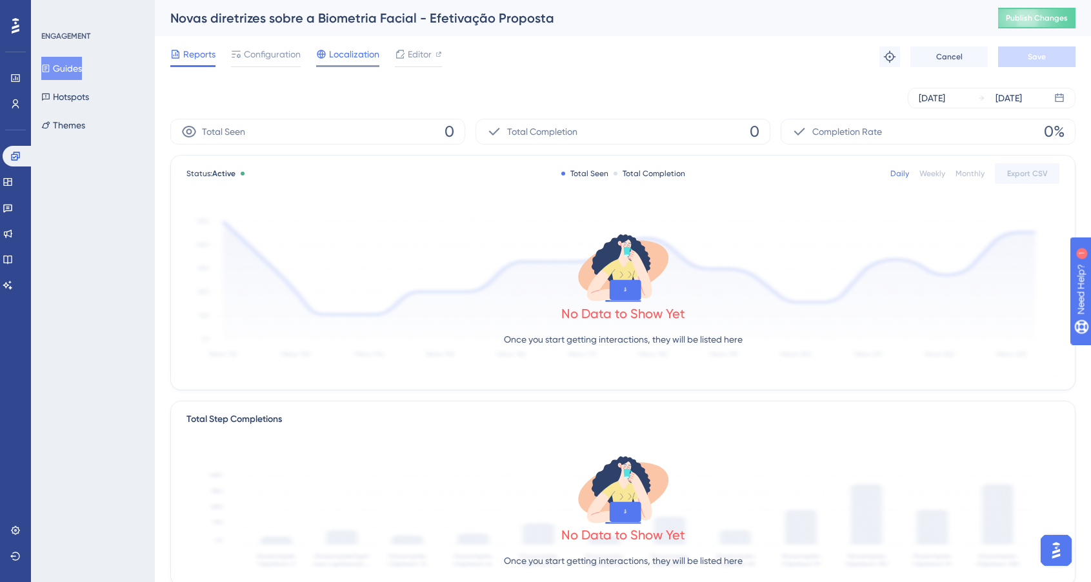
click at [339, 55] on span "Localization" at bounding box center [354, 53] width 50 height 15
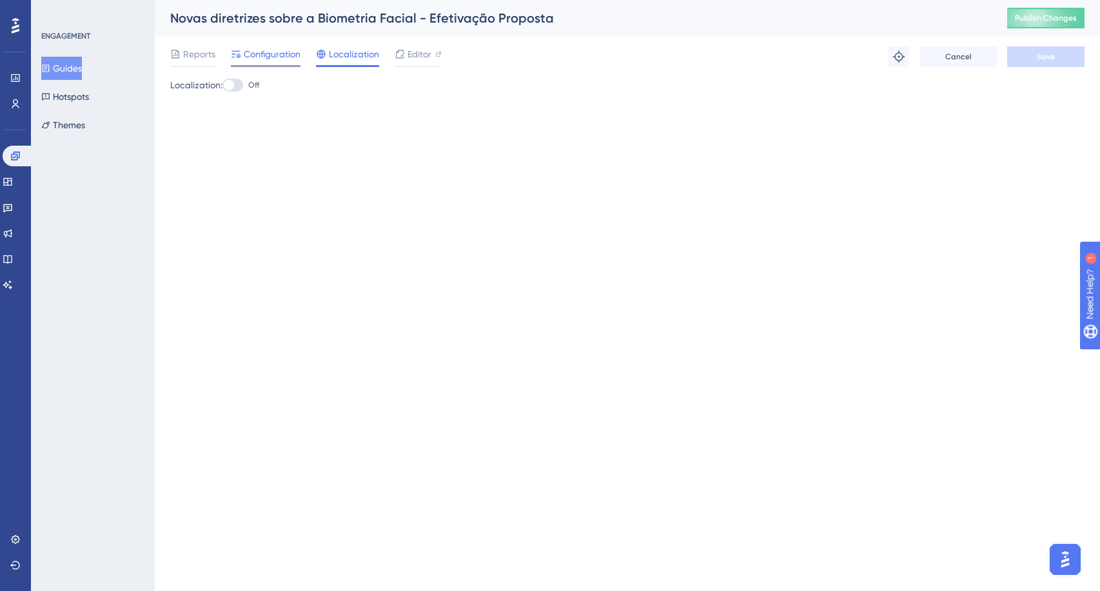
click at [287, 55] on span "Configuration" at bounding box center [272, 53] width 57 height 15
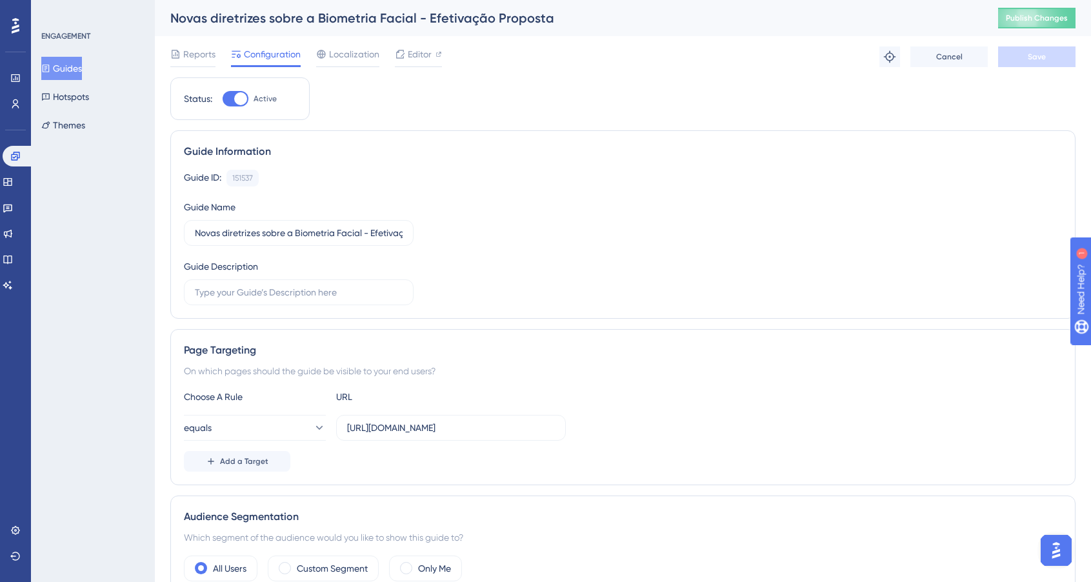
click at [246, 95] on div at bounding box center [240, 98] width 13 height 13
click at [222, 99] on input "Active" at bounding box center [222, 99] width 1 height 1
checkbox input "false"
click at [1037, 65] on button "Save" at bounding box center [1036, 56] width 77 height 21
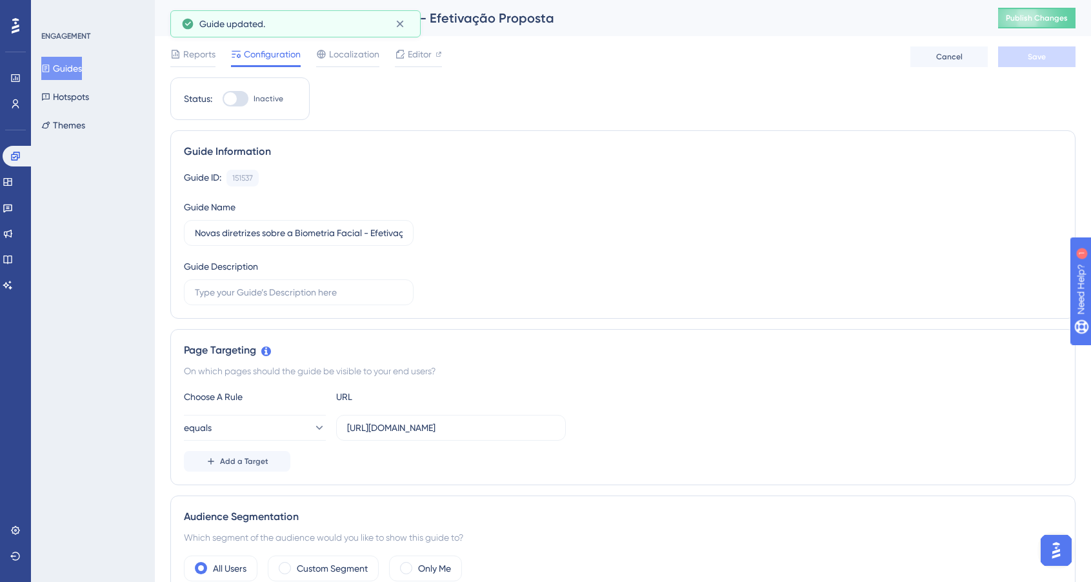
click at [78, 66] on button "Guides" at bounding box center [61, 68] width 41 height 23
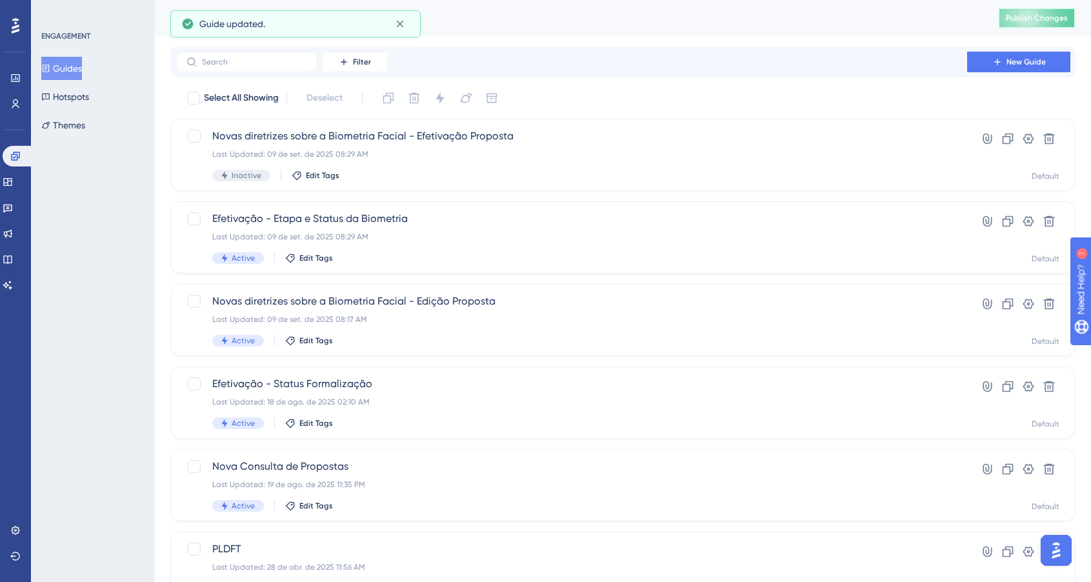
click at [1041, 15] on span "Publish Changes" at bounding box center [1036, 18] width 62 height 10
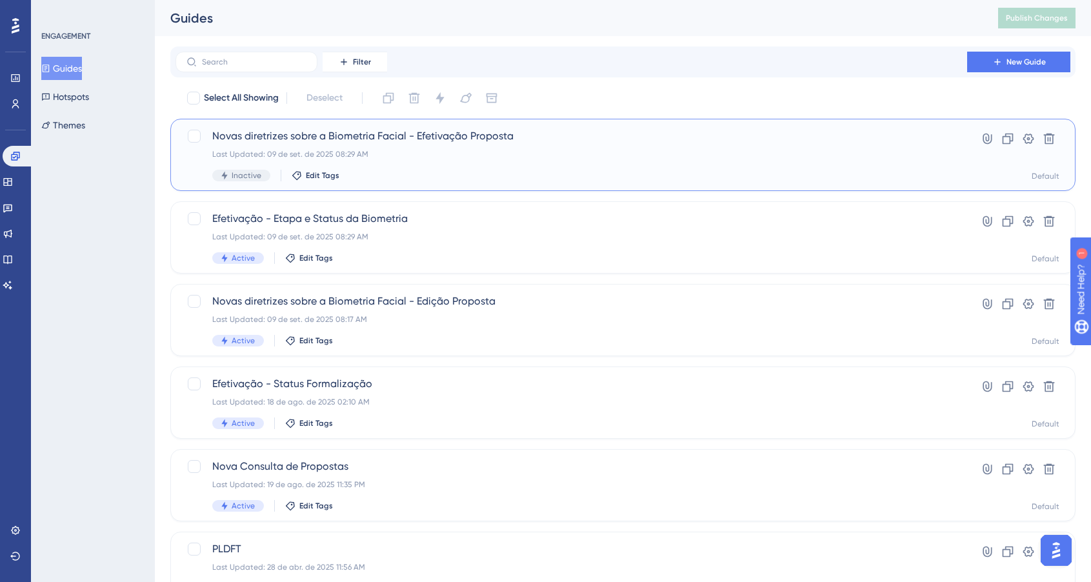
click at [431, 138] on span "Novas diretrizes sobre a Biometria Facial - Efetivação Proposta" at bounding box center [571, 135] width 718 height 15
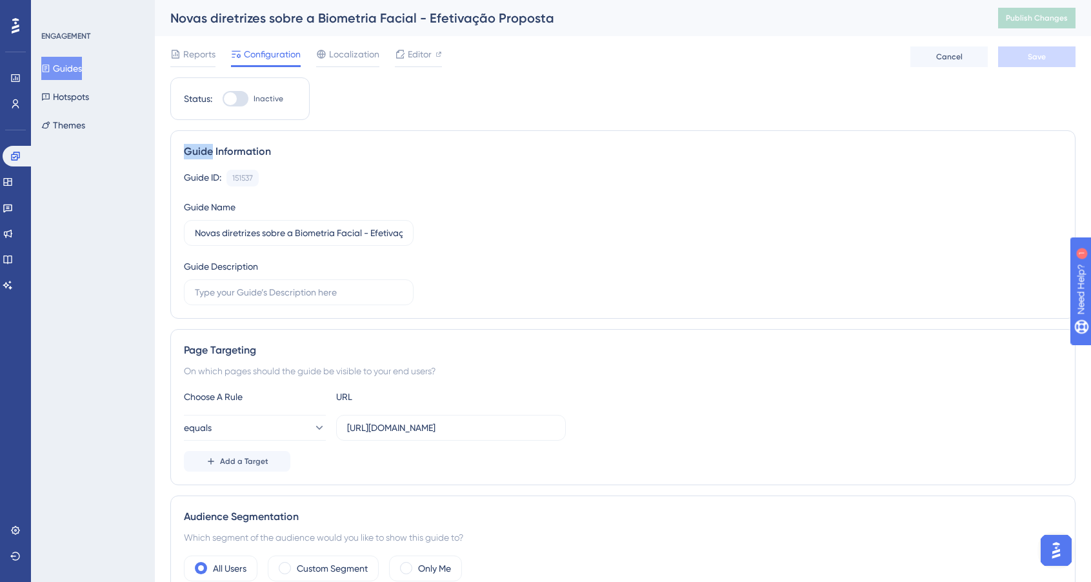
click at [431, 138] on div "Guide Information Guide ID: 151537 Copy Guide Name Novas diretrizes sobre a Bio…" at bounding box center [622, 224] width 905 height 188
click at [334, 231] on input "Novas diretrizes sobre a Biometria Facial - Efetivação Proposta" at bounding box center [299, 233] width 208 height 14
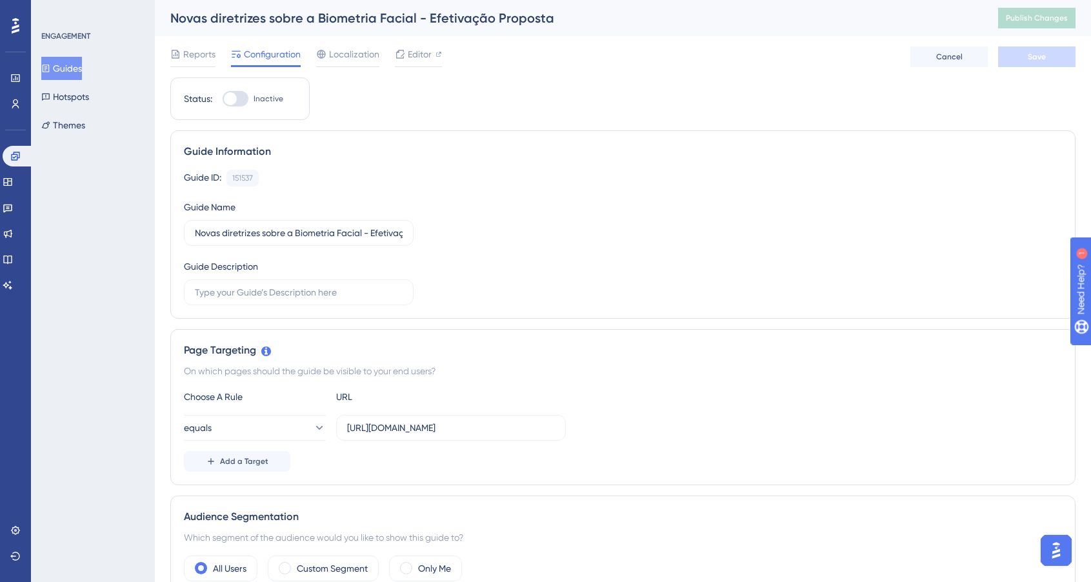
click at [62, 67] on button "Guides" at bounding box center [61, 68] width 41 height 23
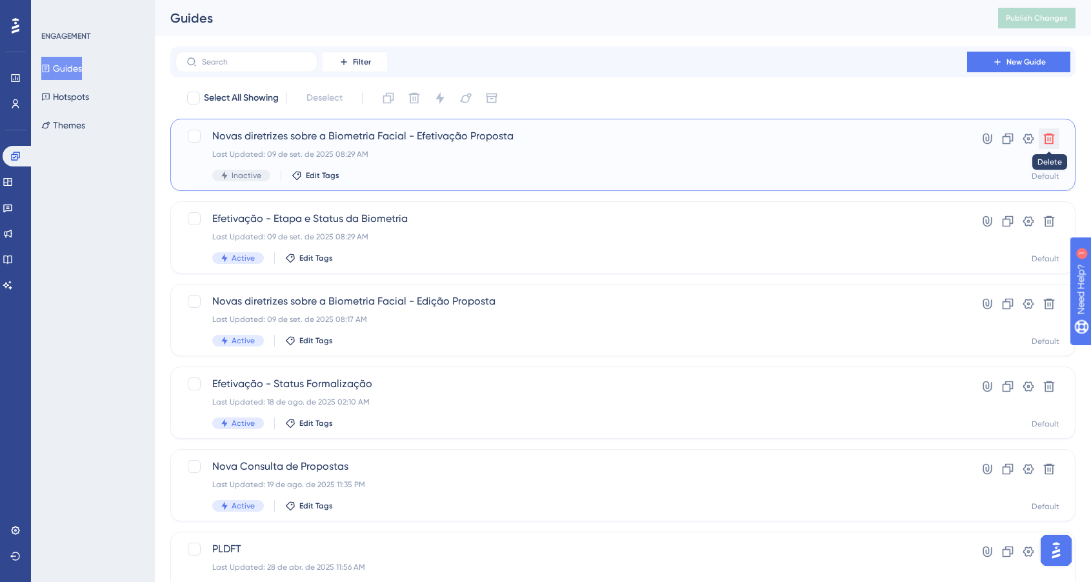
click at [1051, 137] on icon at bounding box center [1048, 138] width 13 height 13
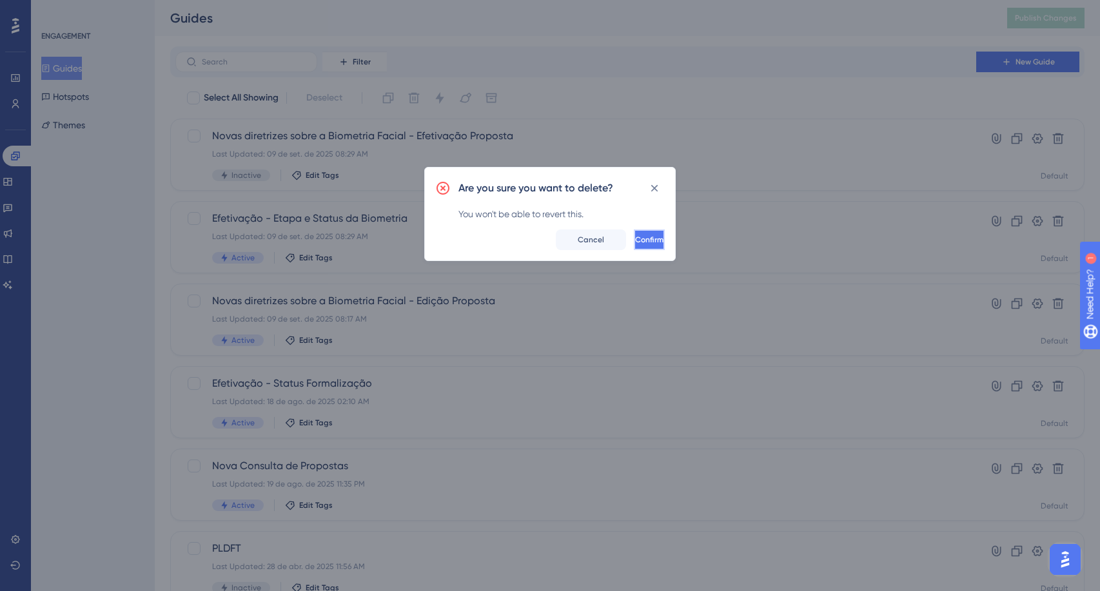
click at [635, 242] on span "Confirm" at bounding box center [649, 240] width 28 height 10
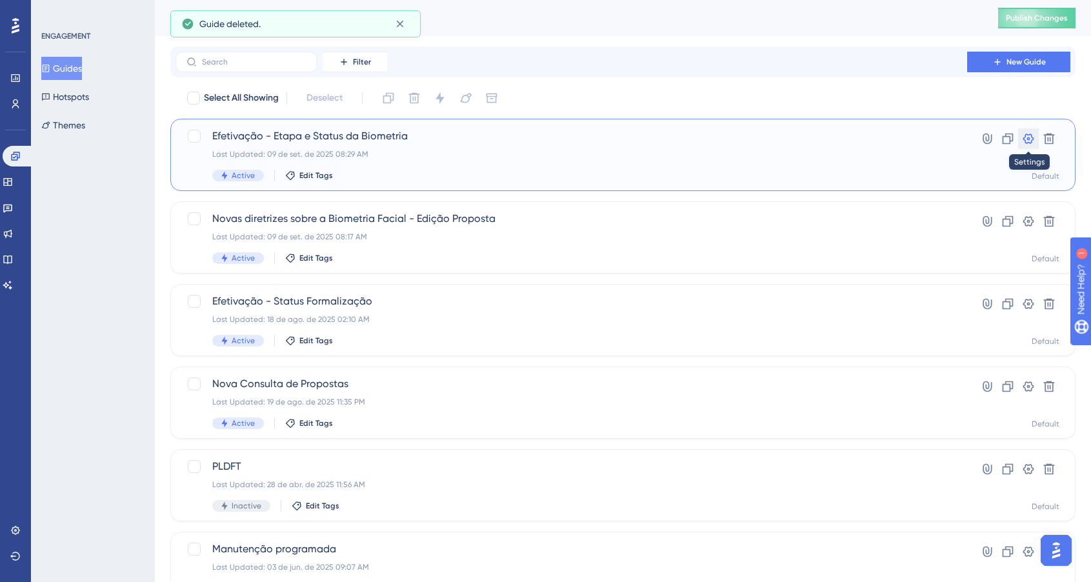
click at [1022, 139] on icon at bounding box center [1028, 138] width 13 height 13
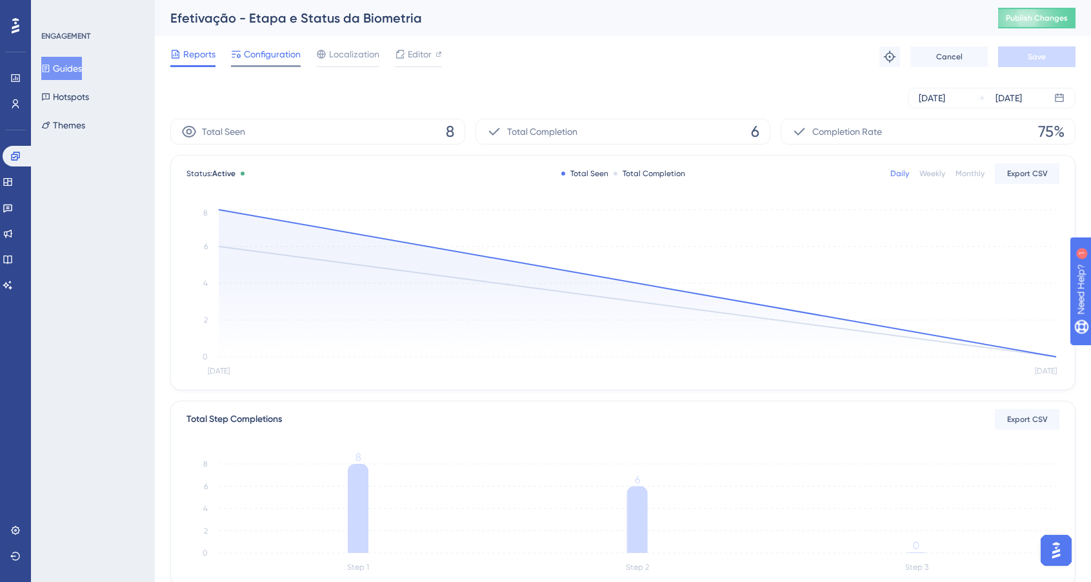
click at [272, 55] on span "Configuration" at bounding box center [272, 53] width 57 height 15
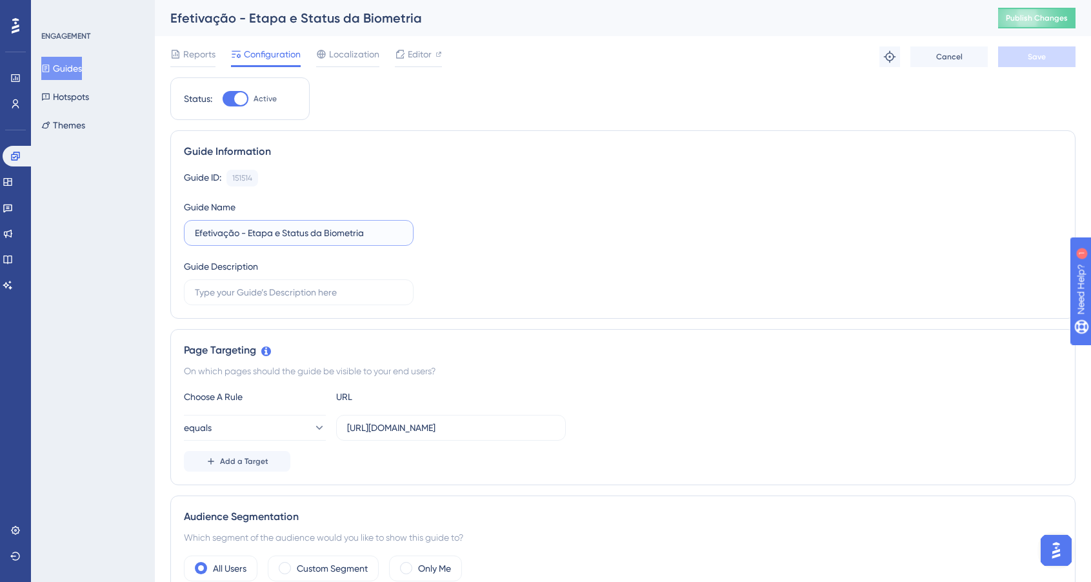
click at [331, 233] on input "Efetivação - Etapa e Status da Biometria" at bounding box center [299, 233] width 208 height 14
paste input "Novas diretrizes sobre a Biometria Facial - Efetivação Propost"
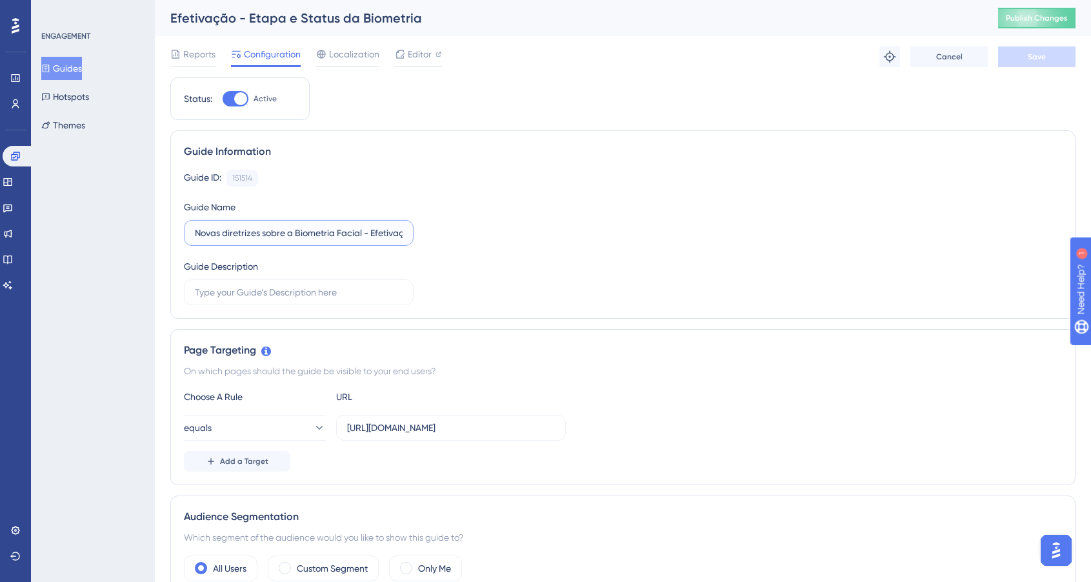
scroll to position [0, 53]
type input "Novas diretrizes sobre a Biometria Facial - Efetivação Proposta"
click at [1043, 51] on button "Save" at bounding box center [1036, 56] width 77 height 21
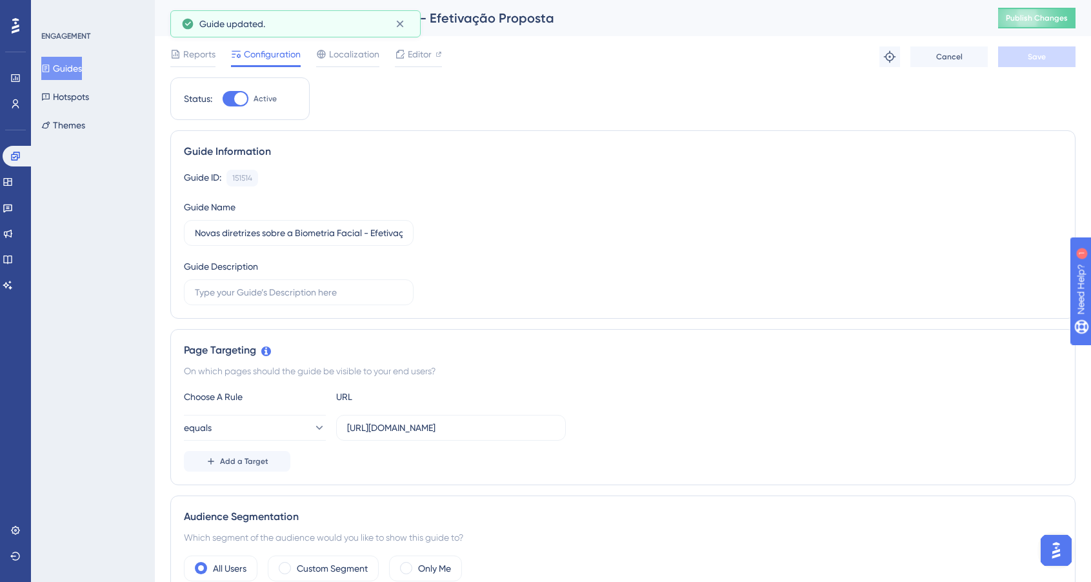
click at [67, 70] on button "Guides" at bounding box center [61, 68] width 41 height 23
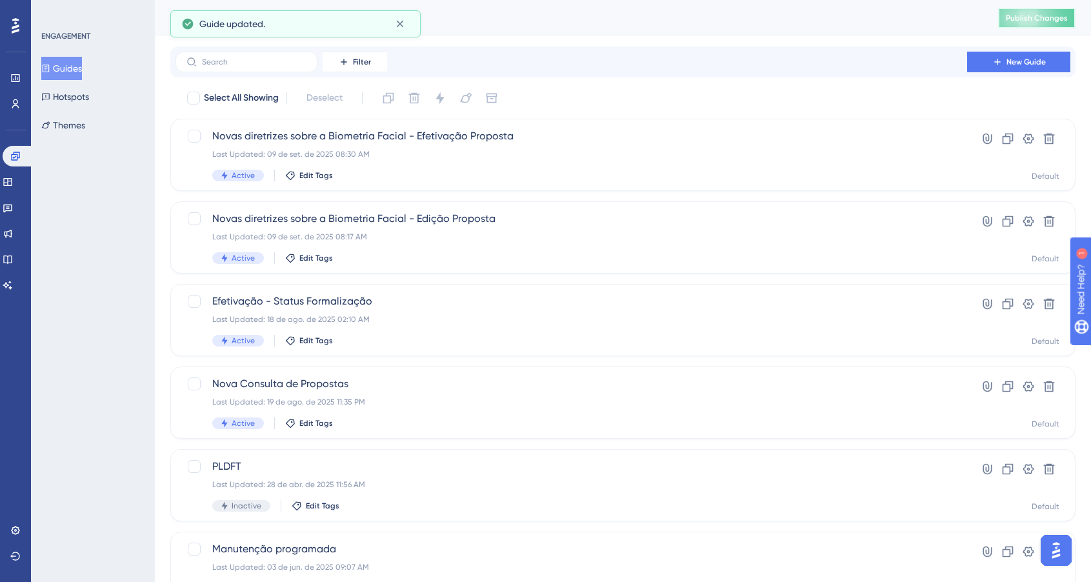
click at [1056, 16] on span "Publish Changes" at bounding box center [1036, 18] width 62 height 10
click at [614, 110] on div "Select All Showing Deselect Novas diretrizes sobre a Biometria Facial - Efetiva…" at bounding box center [622, 511] width 905 height 846
click at [609, 106] on div "Select All Showing Deselect" at bounding box center [630, 98] width 889 height 21
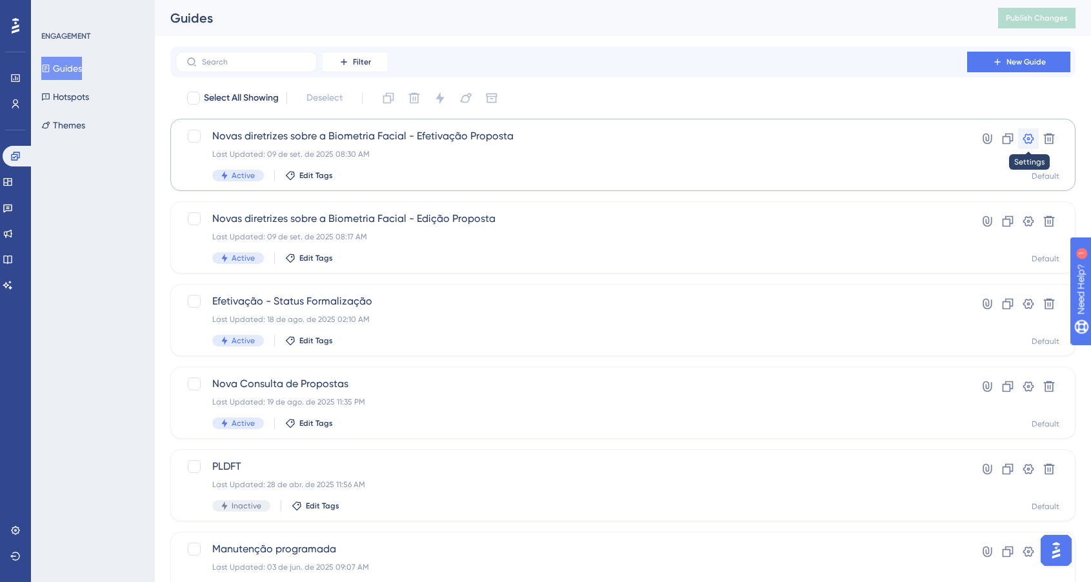
click at [1027, 139] on icon at bounding box center [1028, 138] width 11 height 10
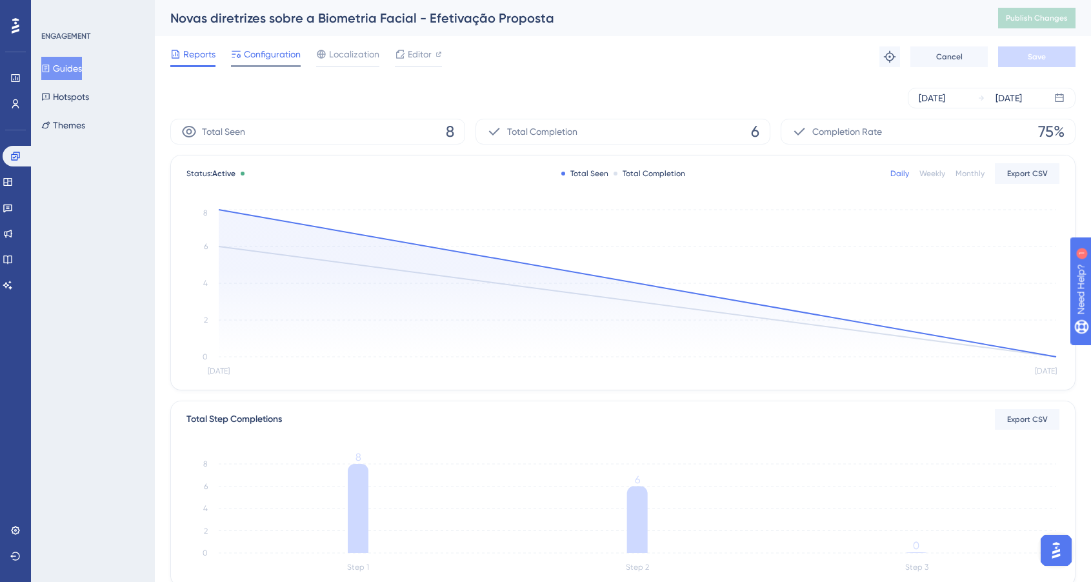
click at [276, 55] on span "Configuration" at bounding box center [272, 53] width 57 height 15
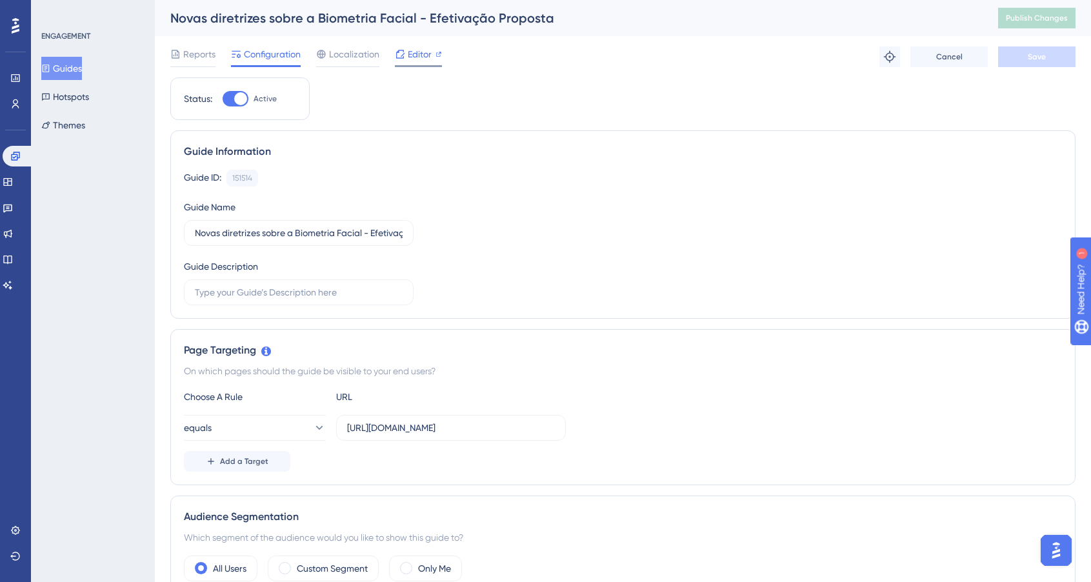
click at [399, 55] on icon at bounding box center [400, 54] width 10 height 10
click at [184, 59] on span "Reports" at bounding box center [199, 53] width 32 height 15
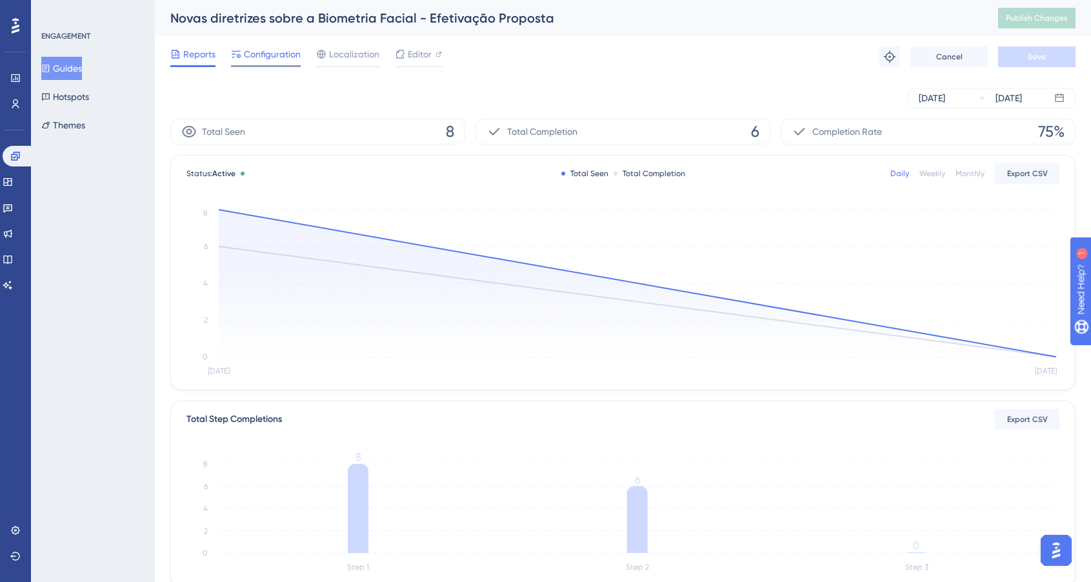
click at [270, 54] on span "Configuration" at bounding box center [272, 53] width 57 height 15
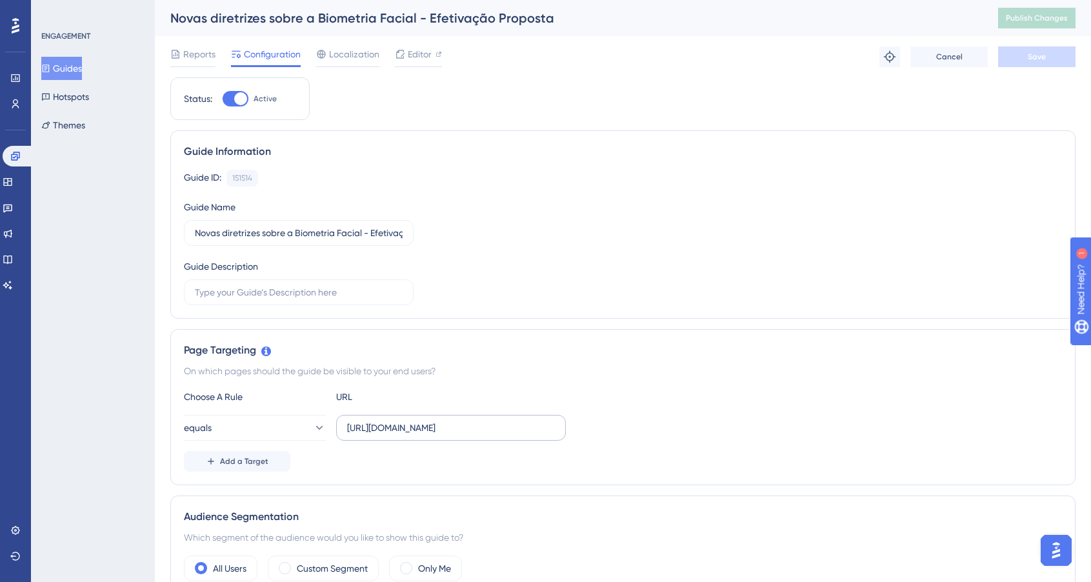
click at [450, 435] on label "https://sistema.acertapromotora.com.br/efetivacao-proposta" at bounding box center [451, 428] width 230 height 26
click at [450, 435] on input "https://sistema.acertapromotora.com.br/efetivacao-proposta" at bounding box center [451, 427] width 208 height 14
click at [439, 431] on input "https://sistema.acertapromotora.com.br/efetivacao-proposta" at bounding box center [451, 427] width 208 height 14
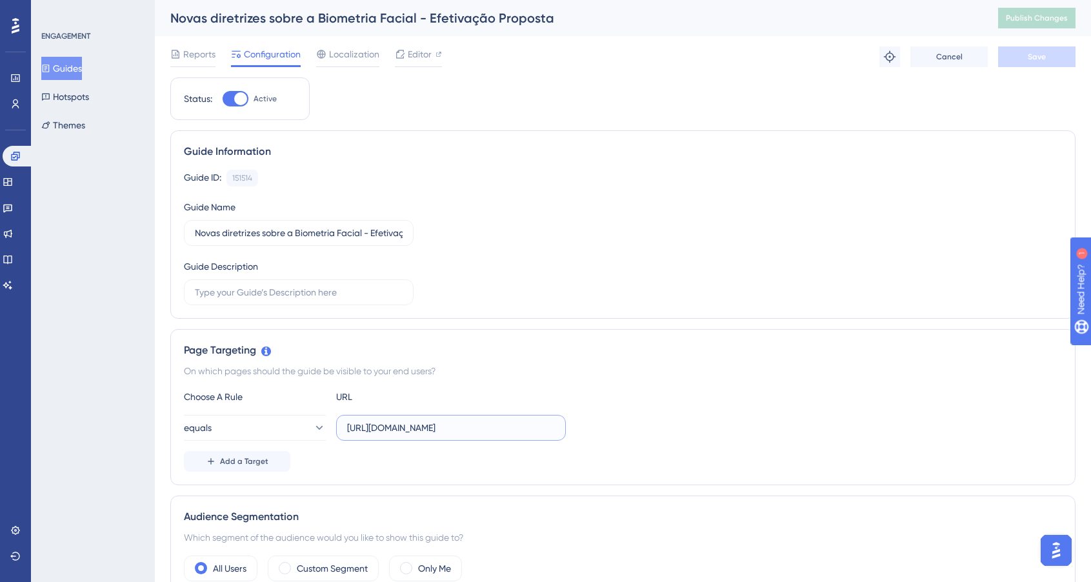
click at [439, 431] on input "https://sistema.acertapromotora.com.br/efetivacao-proposta" at bounding box center [451, 427] width 208 height 14
click at [420, 56] on span "Editor" at bounding box center [420, 53] width 24 height 15
click at [80, 71] on button "Guides" at bounding box center [61, 68] width 41 height 23
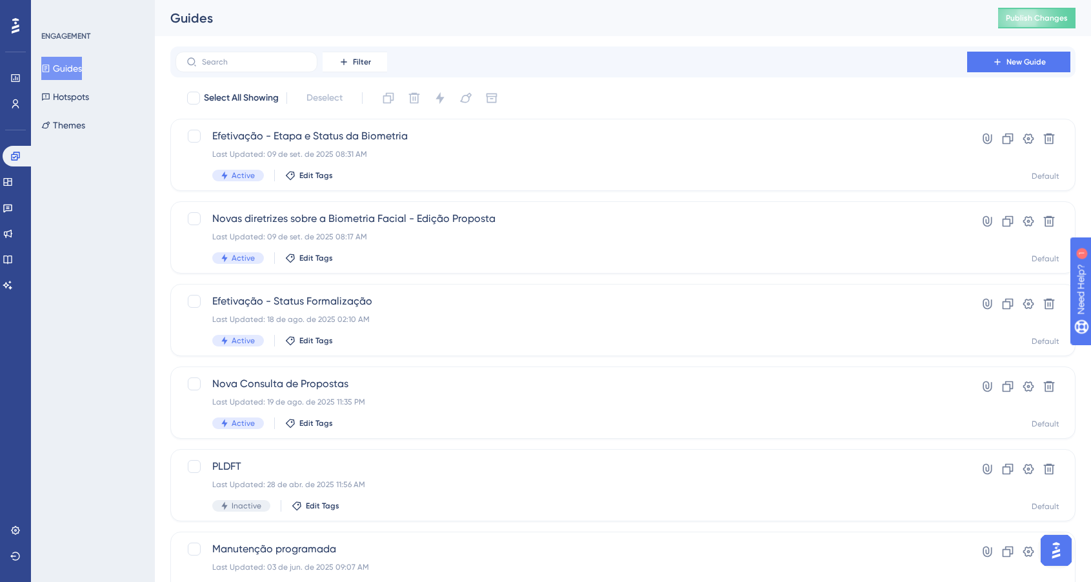
click at [615, 61] on div "Filter New Guide" at bounding box center [622, 62] width 895 height 21
click at [1036, 138] on button at bounding box center [1028, 138] width 21 height 21
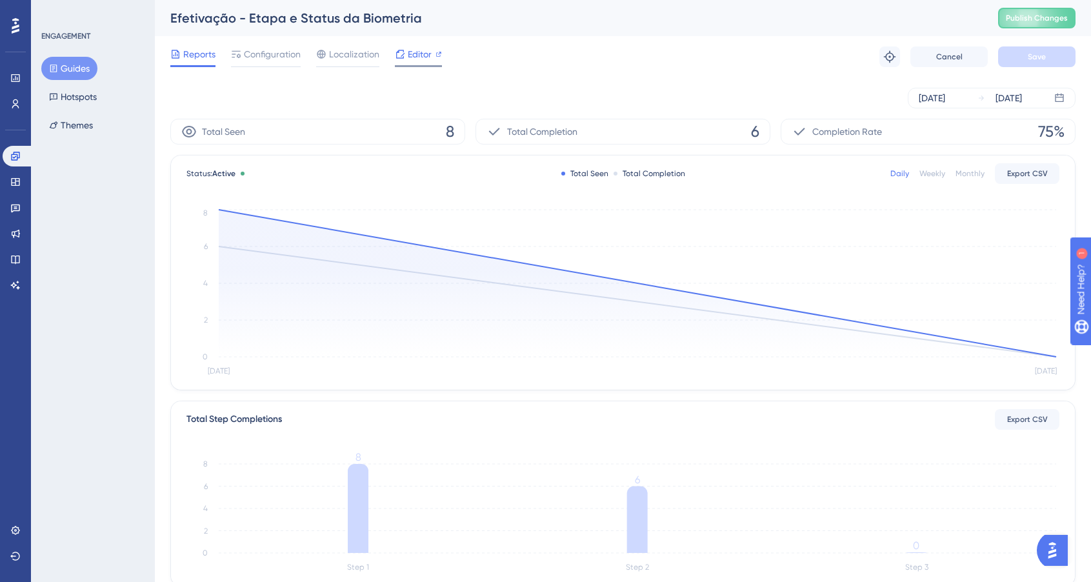
click at [419, 60] on span "Editor" at bounding box center [420, 53] width 24 height 15
click at [87, 60] on button "Guides" at bounding box center [69, 68] width 56 height 23
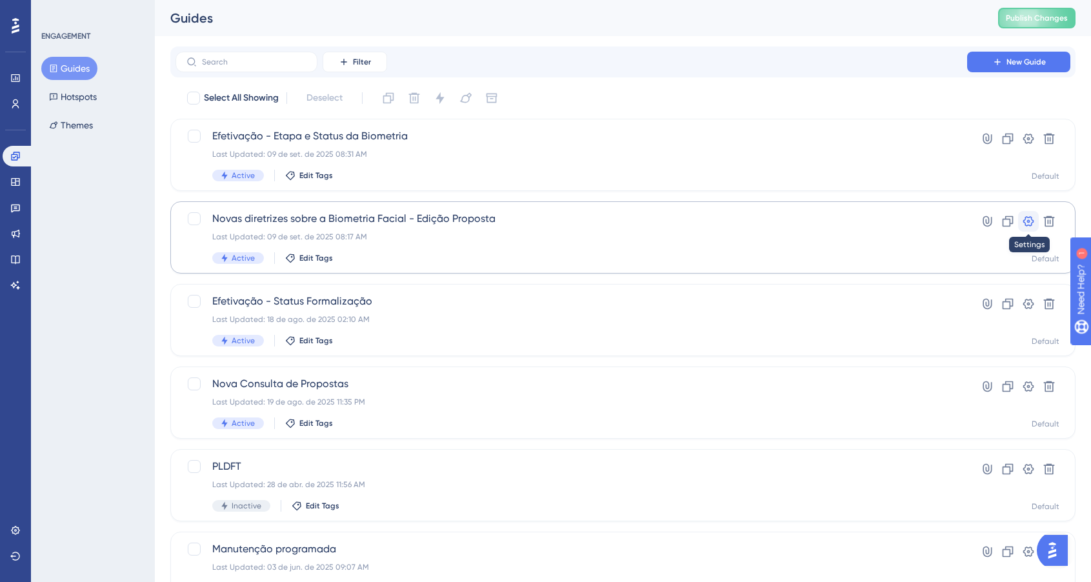
click at [1022, 222] on icon at bounding box center [1028, 221] width 13 height 13
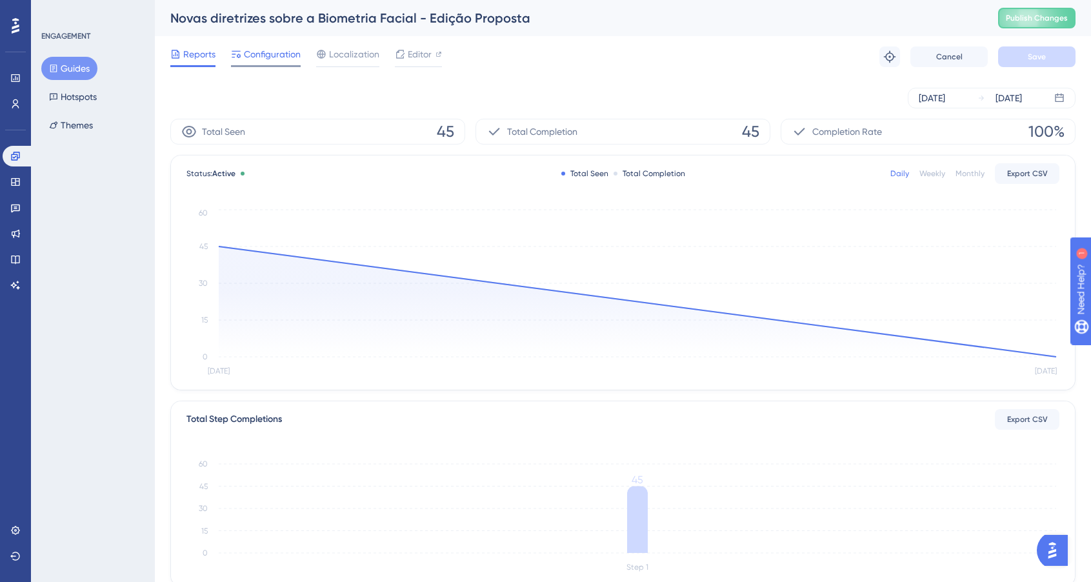
click at [264, 60] on span "Configuration" at bounding box center [272, 53] width 57 height 15
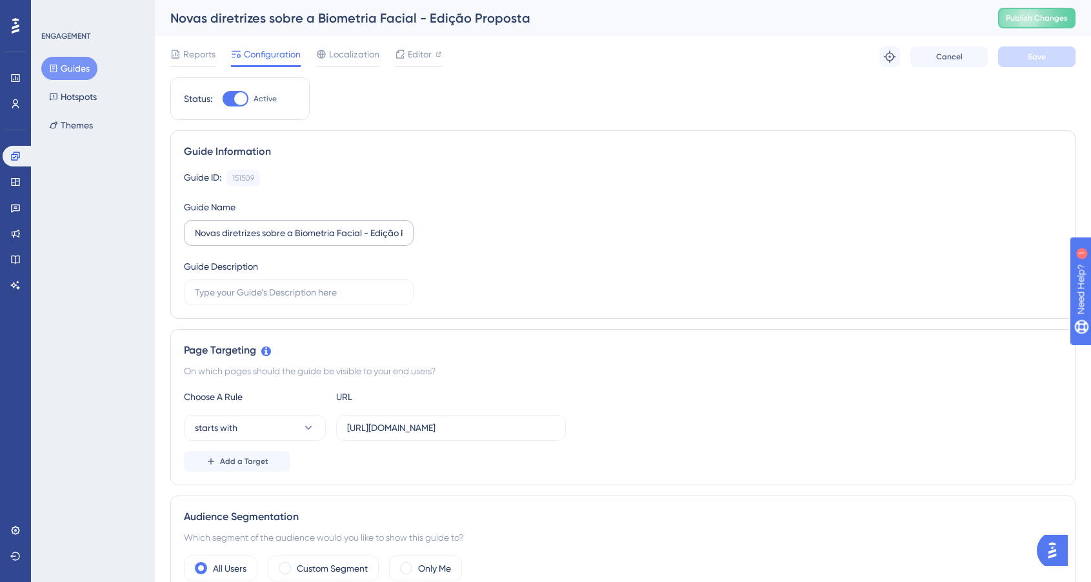
click at [383, 241] on label "Novas diretrizes sobre a Biometria Facial - Edição Proposta" at bounding box center [299, 233] width 230 height 26
click at [383, 240] on input "Novas diretrizes sobre a Biometria Facial - Edição Proposta" at bounding box center [299, 233] width 208 height 14
click at [59, 59] on button "Guides" at bounding box center [69, 68] width 56 height 23
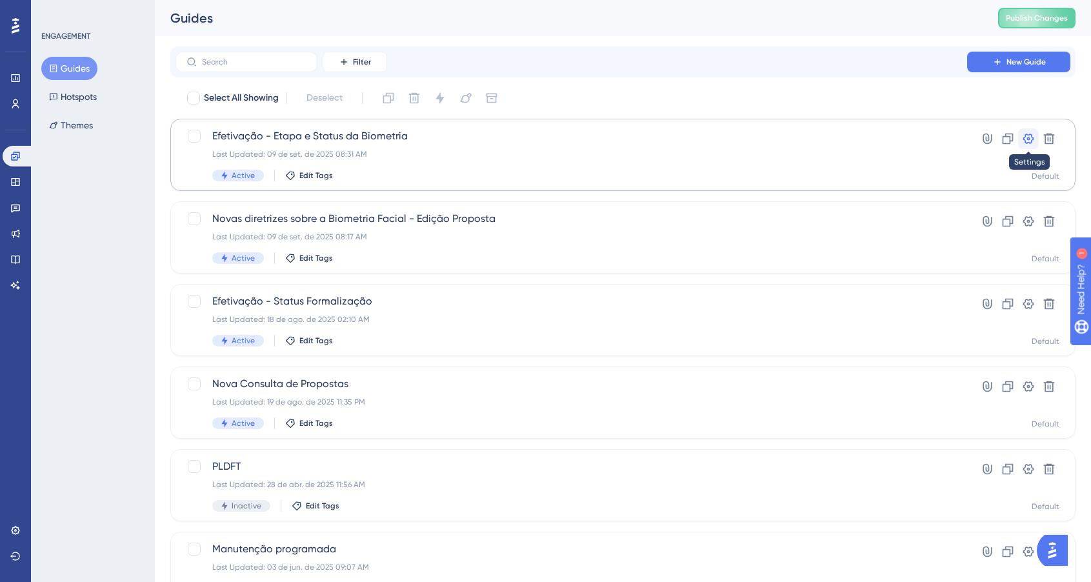
click at [1022, 141] on icon at bounding box center [1028, 138] width 13 height 13
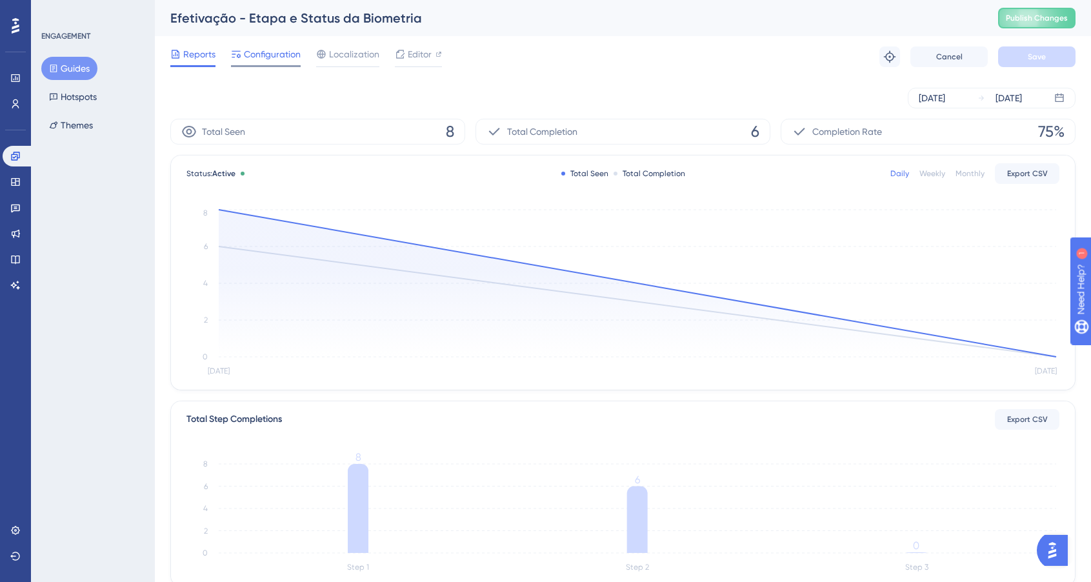
click at [288, 54] on span "Configuration" at bounding box center [272, 53] width 57 height 15
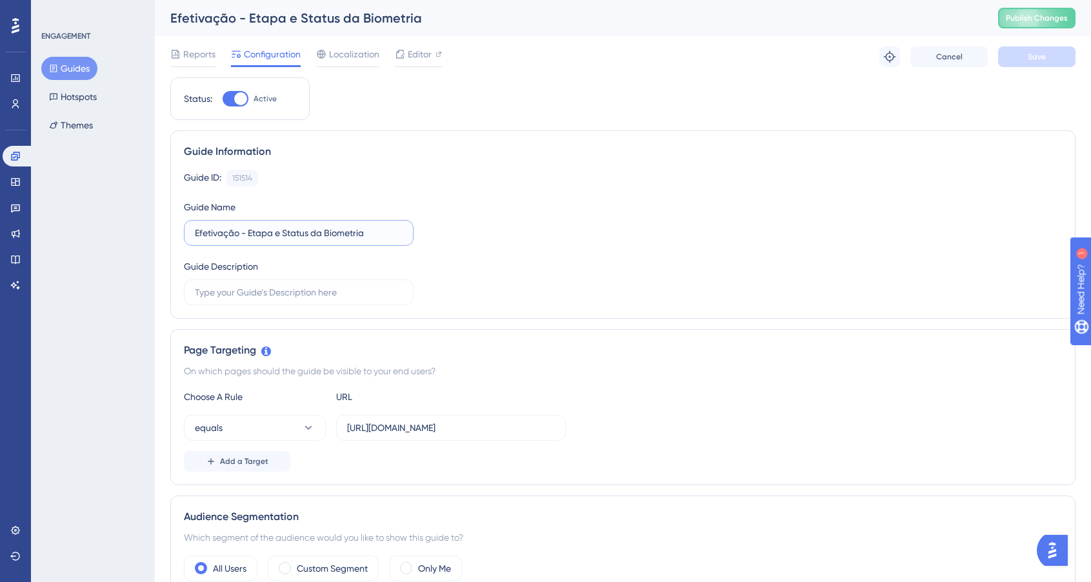
click at [302, 232] on input "Efetivação - Etapa e Status da Biometria" at bounding box center [299, 233] width 208 height 14
paste input "Novas diretrizes sobre a Biometria Facial - Edição Propost"
type input "Novas diretrizes sobre a Biometria Facial - Efetivação Proposta"
click at [1038, 62] on button "Save" at bounding box center [1036, 56] width 77 height 21
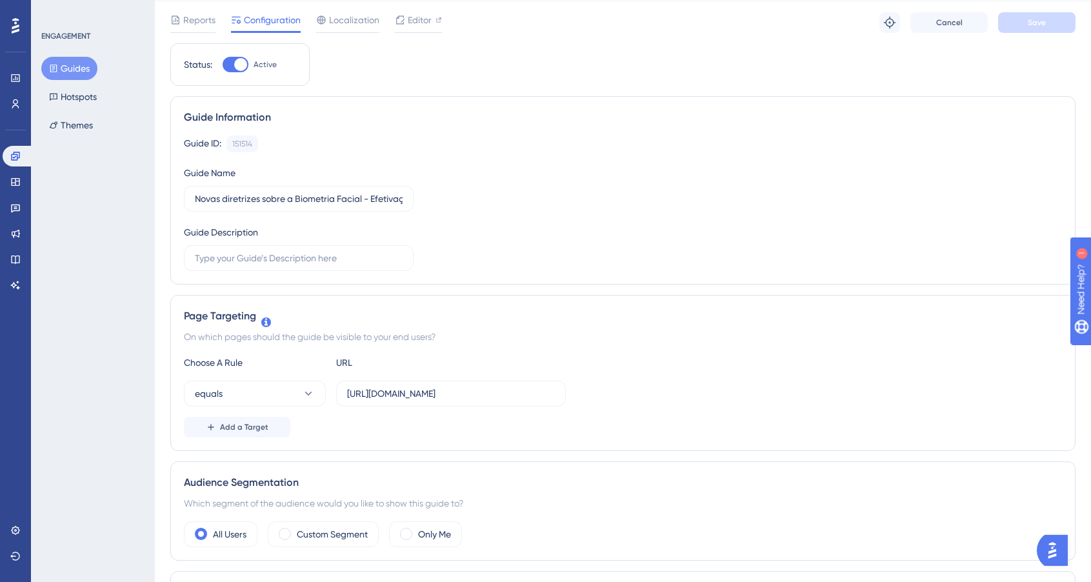
scroll to position [0, 0]
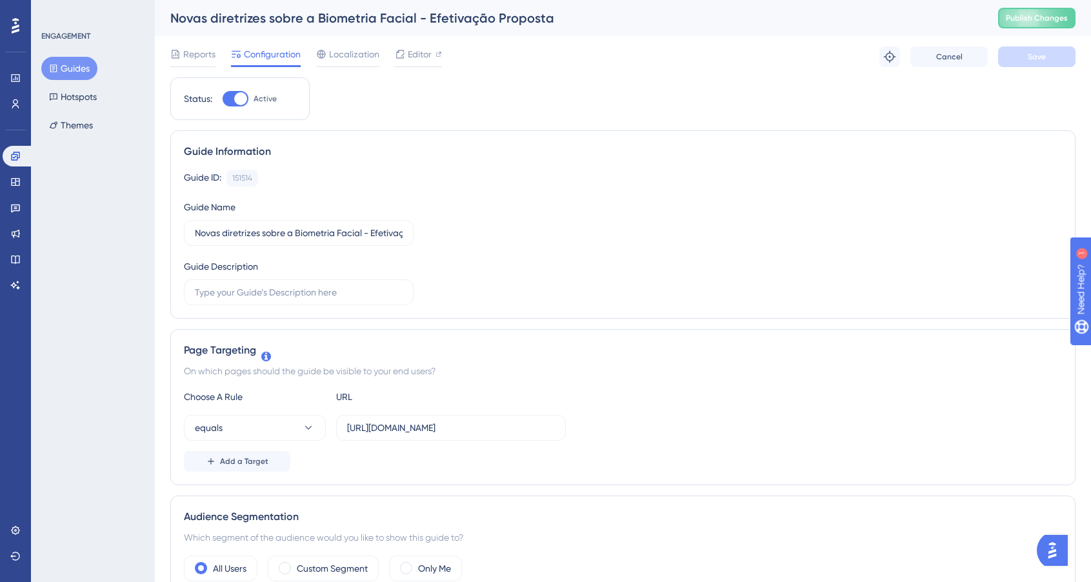
click at [81, 66] on button "Guides" at bounding box center [69, 68] width 56 height 23
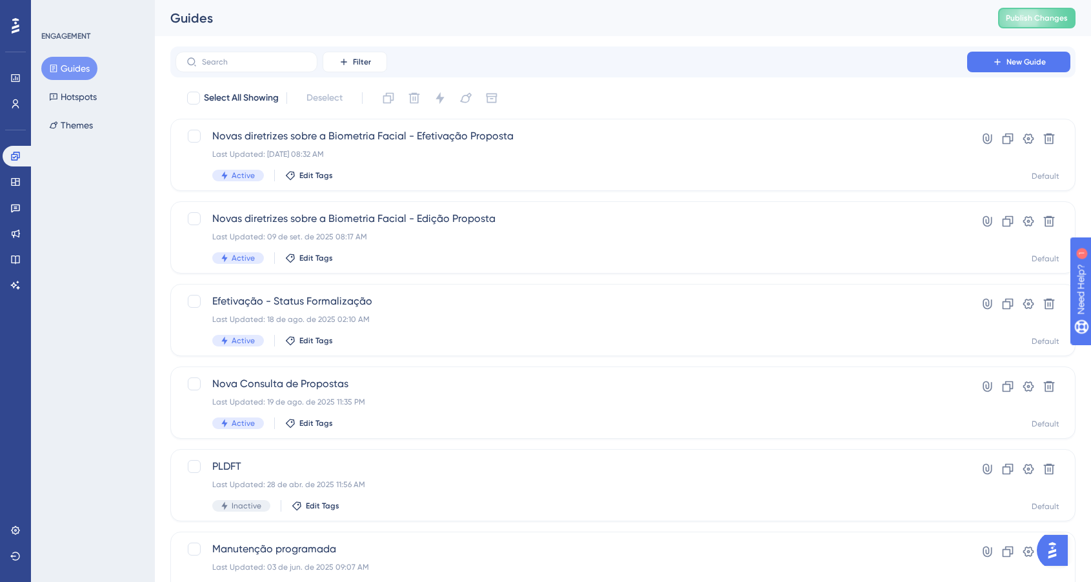
click at [629, 90] on div "Select All Showing Deselect" at bounding box center [630, 98] width 889 height 21
click at [1034, 20] on span "Publish Changes" at bounding box center [1036, 18] width 62 height 10
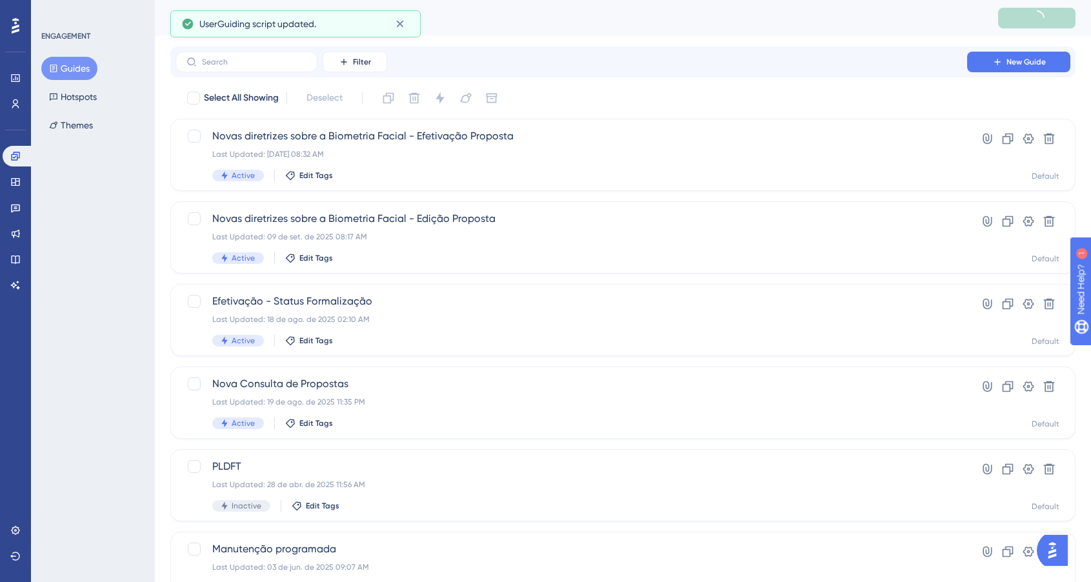
click at [605, 88] on div "Select All Showing Deselect" at bounding box center [630, 98] width 889 height 21
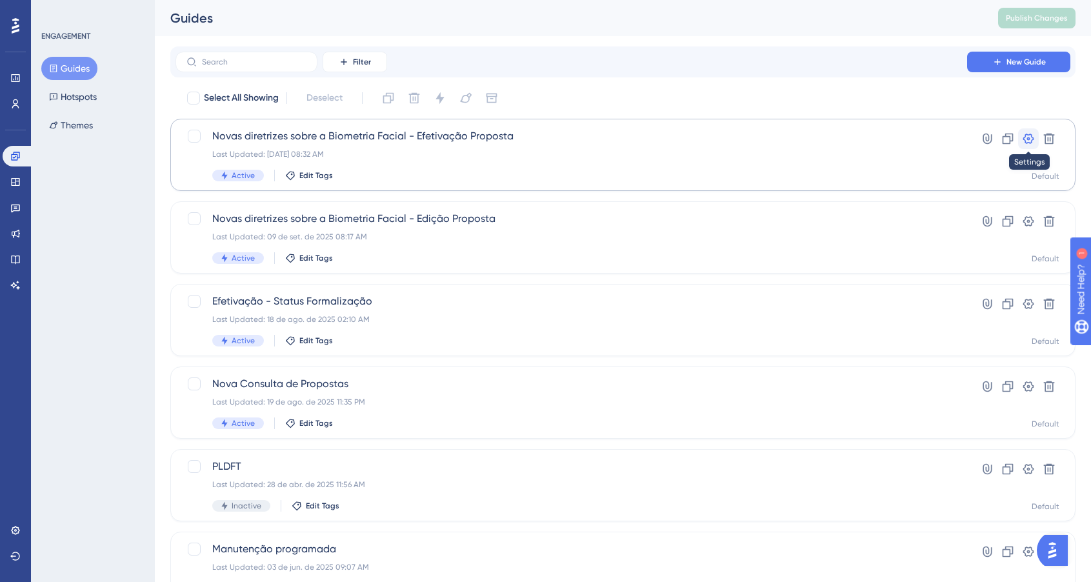
click at [1033, 139] on icon at bounding box center [1028, 138] width 13 height 13
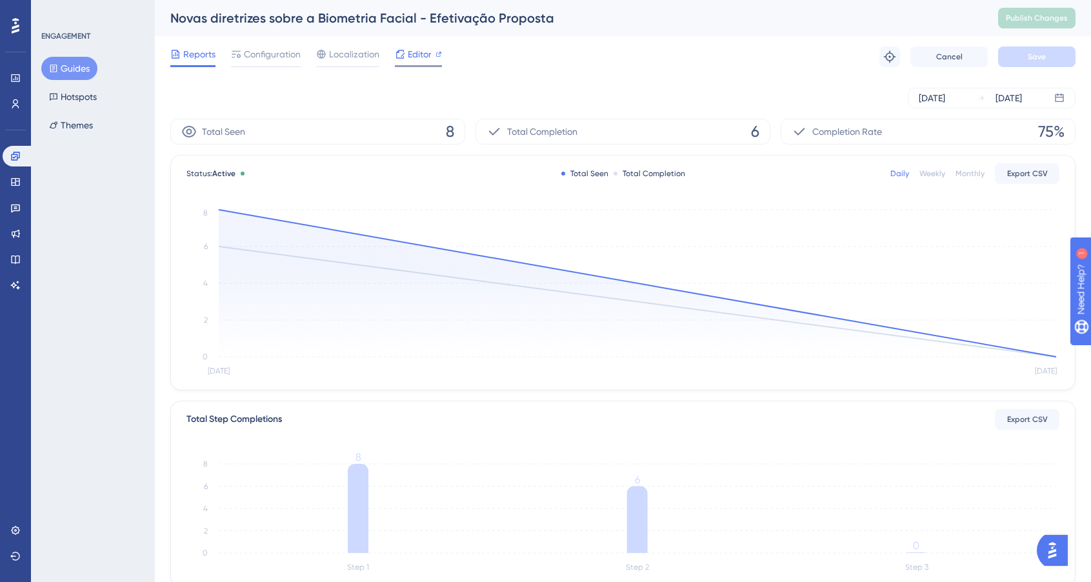
click at [420, 52] on span "Editor" at bounding box center [420, 53] width 24 height 15
click at [79, 63] on button "Guides" at bounding box center [69, 68] width 56 height 23
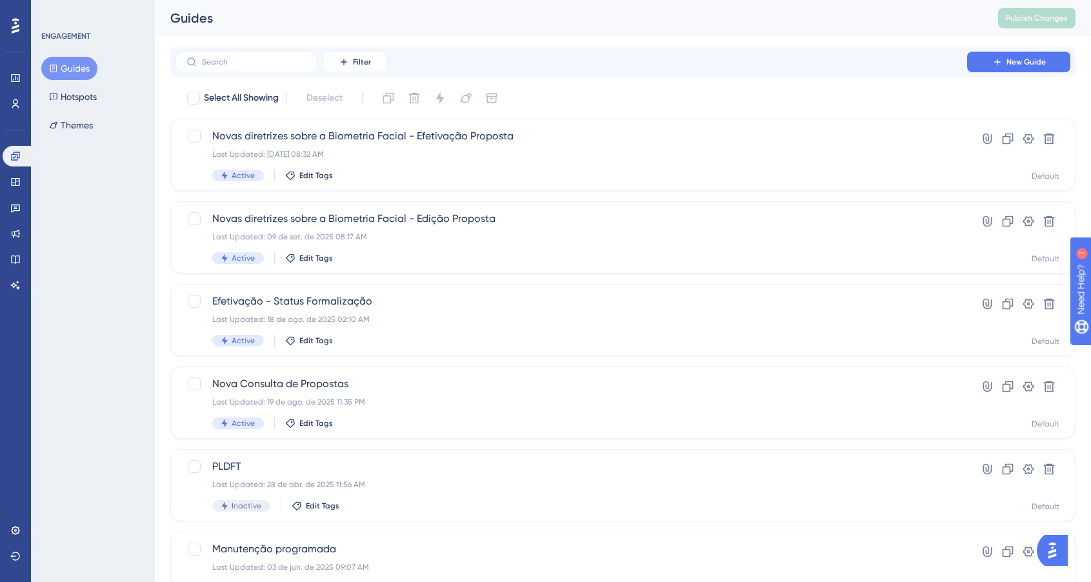
click at [79, 63] on button "Guides" at bounding box center [69, 68] width 56 height 23
click at [598, 78] on div "Filter New Guide Select All Showing Deselect Novas diretrizes sobre a Biometria…" at bounding box center [622, 502] width 905 height 913
click at [1029, 221] on icon at bounding box center [1028, 221] width 11 height 10
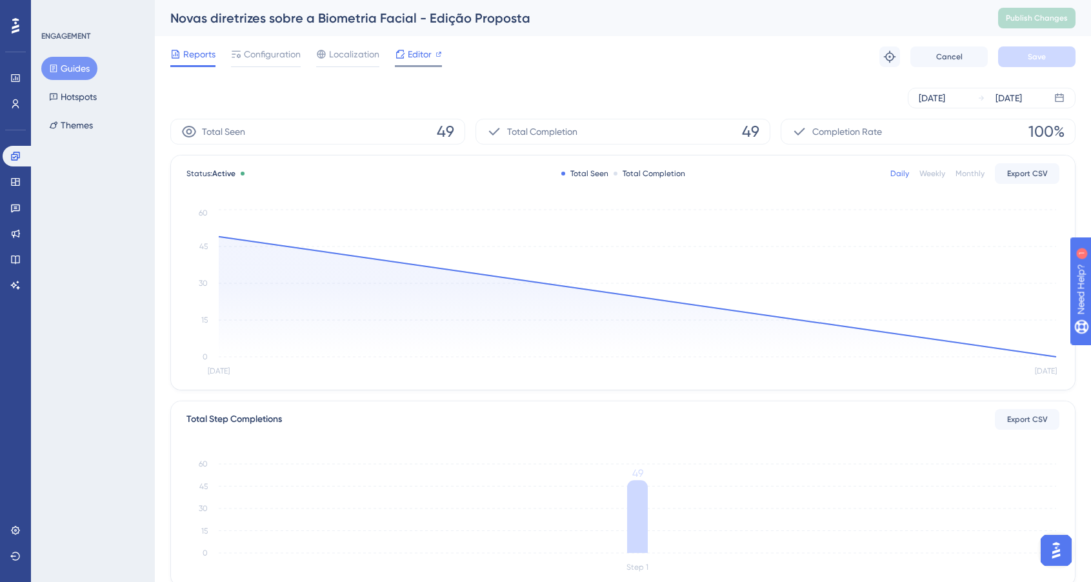
click at [420, 59] on span "Editor" at bounding box center [420, 53] width 24 height 15
click at [70, 64] on button "Guides" at bounding box center [69, 68] width 56 height 23
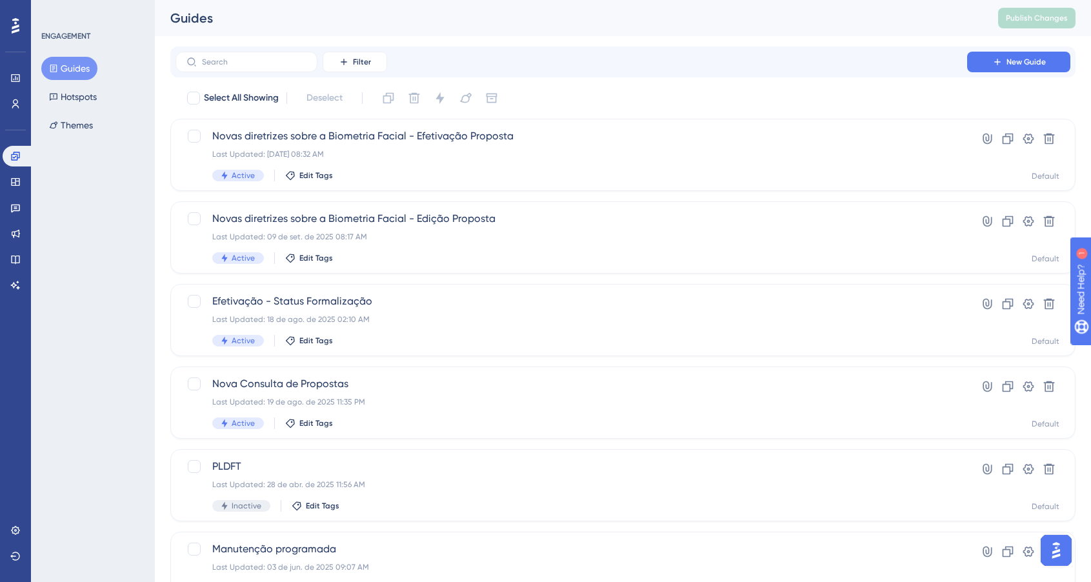
click at [70, 64] on button "Guides" at bounding box center [69, 68] width 56 height 23
click at [700, 54] on div "Filter New Guide" at bounding box center [622, 62] width 895 height 21
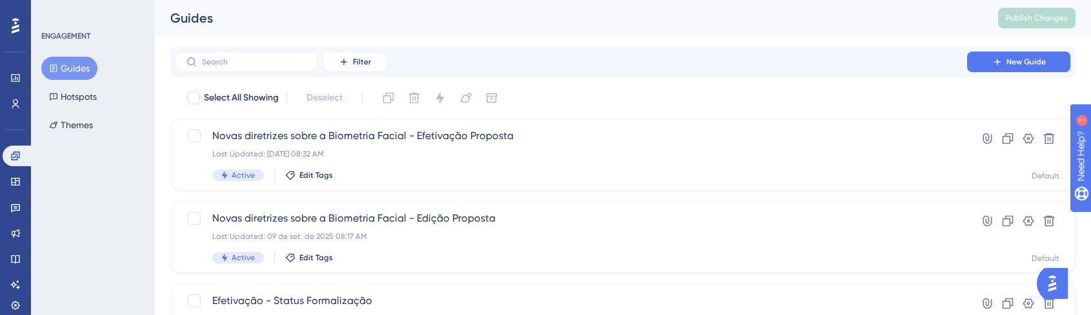
click at [324, 30] on div "Guides Publish Changes" at bounding box center [623, 18] width 936 height 36
